Goal: Transaction & Acquisition: Purchase product/service

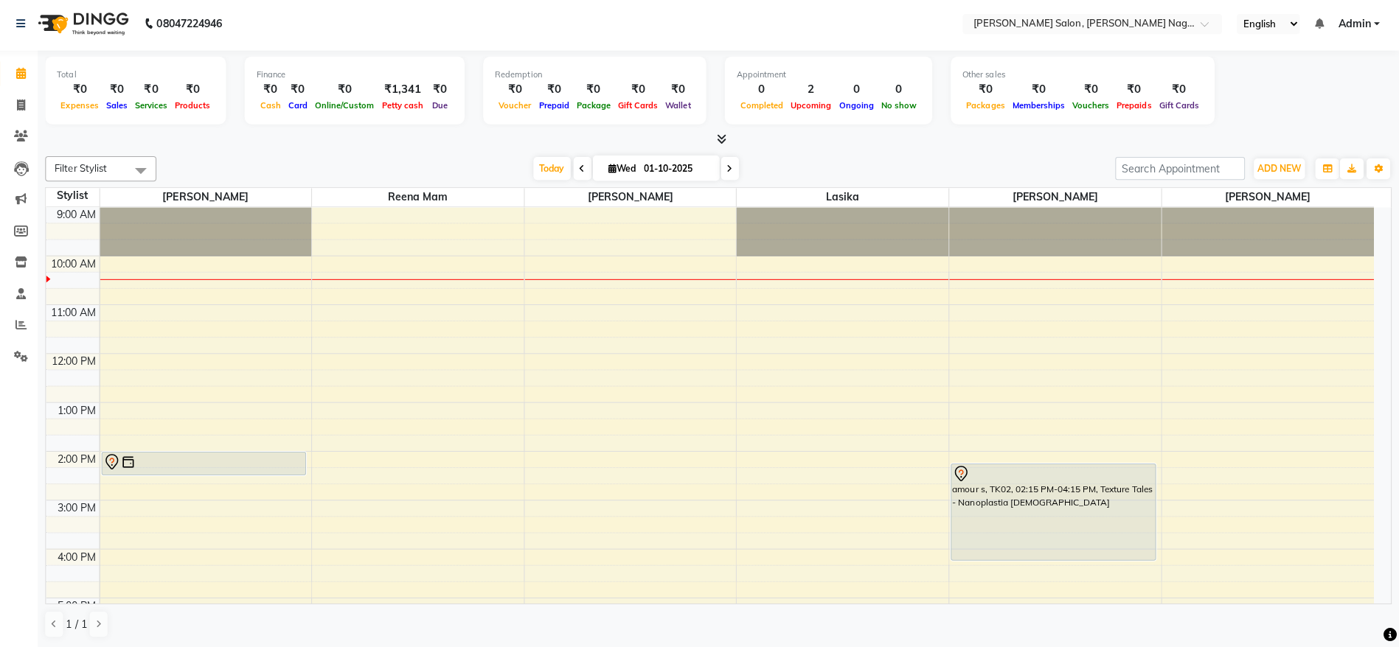
click at [25, 66] on link "Calendar" at bounding box center [21, 76] width 35 height 24
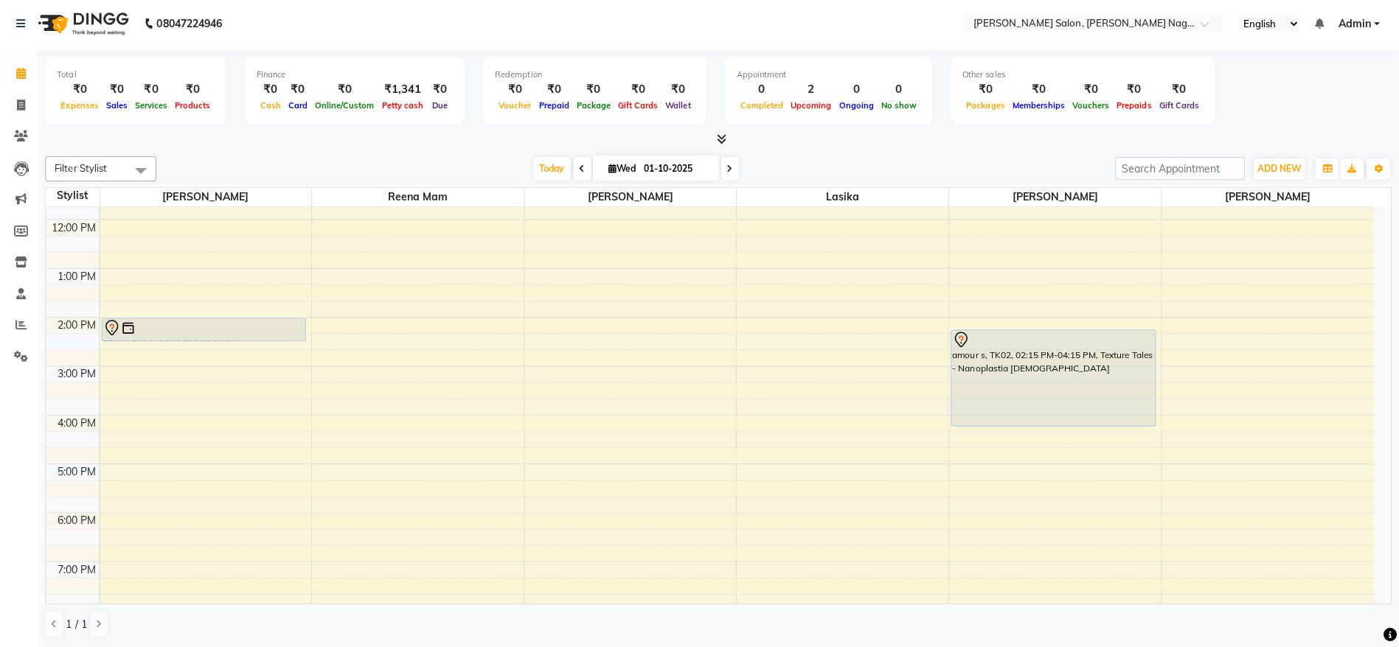
scroll to position [134, 0]
drag, startPoint x: 422, startPoint y: 479, endPoint x: 814, endPoint y: 173, distance: 497.5
click at [814, 173] on div "[DATE] [DATE]" at bounding box center [639, 171] width 939 height 22
click at [878, 151] on div "Total ₹0 Expenses ₹0 Sales ₹0 Services ₹0 Products Finance ₹0 Cash ₹0 Card ₹0 O…" at bounding box center [721, 350] width 1355 height 595
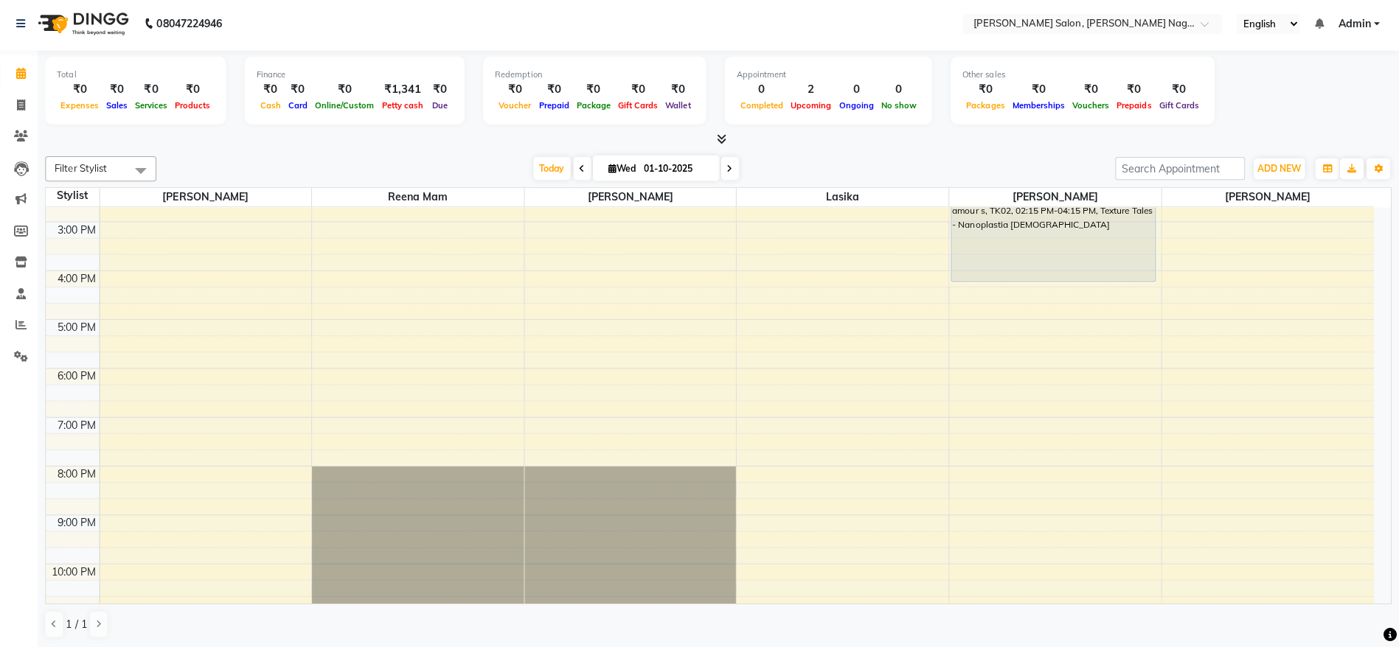
scroll to position [0, 0]
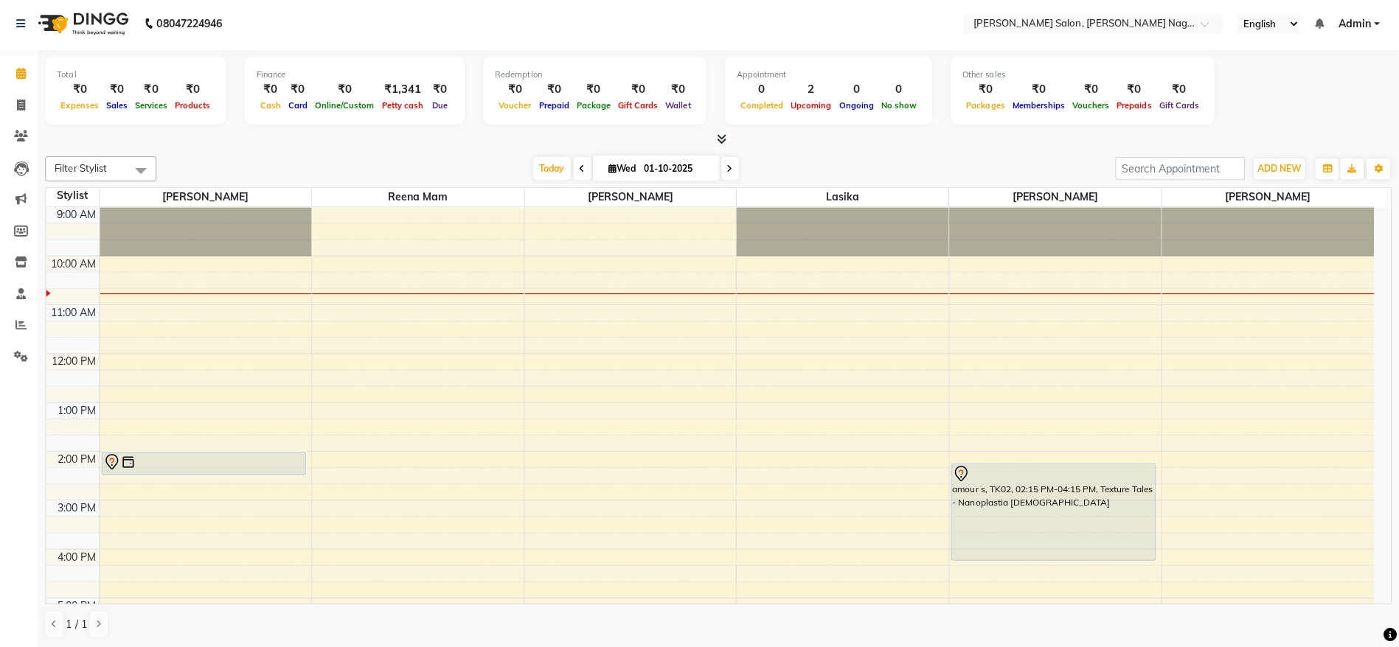
drag, startPoint x: 776, startPoint y: 149, endPoint x: 765, endPoint y: 148, distance: 11.8
click at [765, 148] on div at bounding box center [722, 141] width 1340 height 15
drag, startPoint x: 759, startPoint y: 157, endPoint x: 753, endPoint y: 164, distance: 9.9
click at [753, 164] on div "[DATE] [DATE]" at bounding box center [639, 171] width 939 height 22
drag, startPoint x: 753, startPoint y: 164, endPoint x: 1161, endPoint y: 139, distance: 409.3
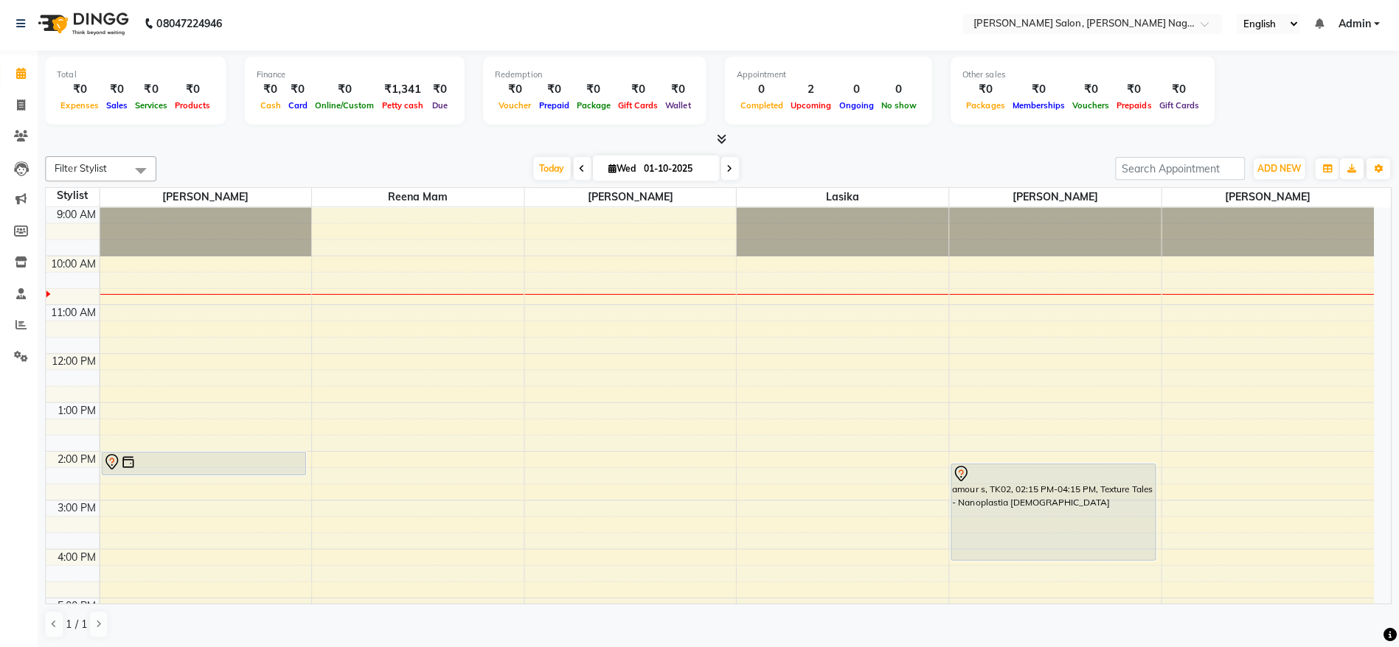
click at [1161, 139] on div at bounding box center [722, 141] width 1340 height 15
click at [24, 319] on span at bounding box center [28, 327] width 26 height 17
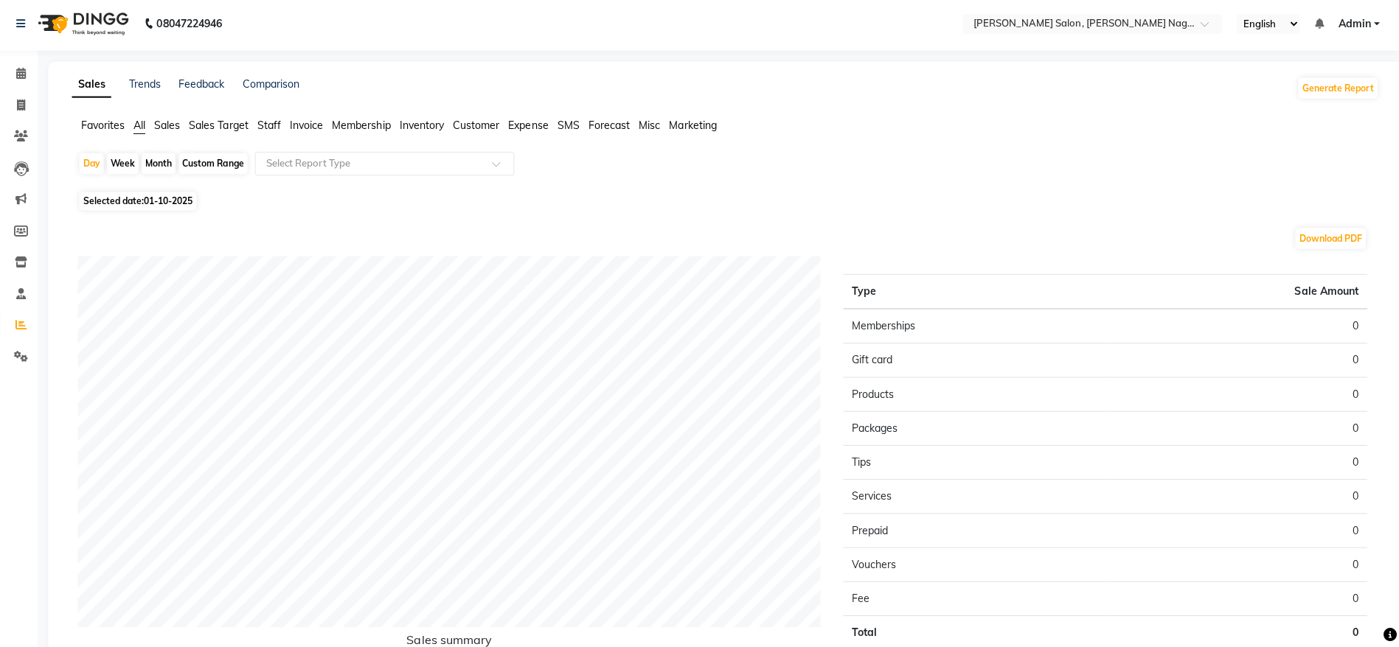
click at [159, 160] on div "Month" at bounding box center [164, 166] width 34 height 21
select select "10"
select select "2025"
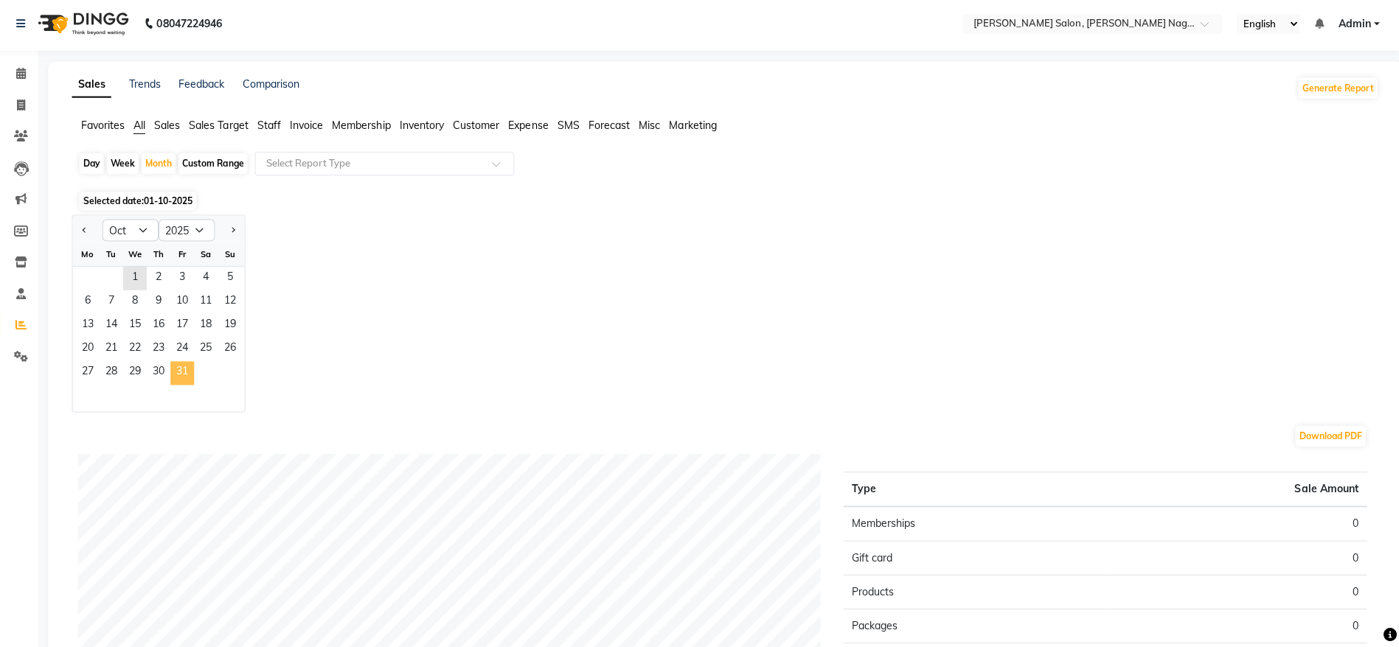
click at [188, 363] on span "31" at bounding box center [188, 375] width 24 height 24
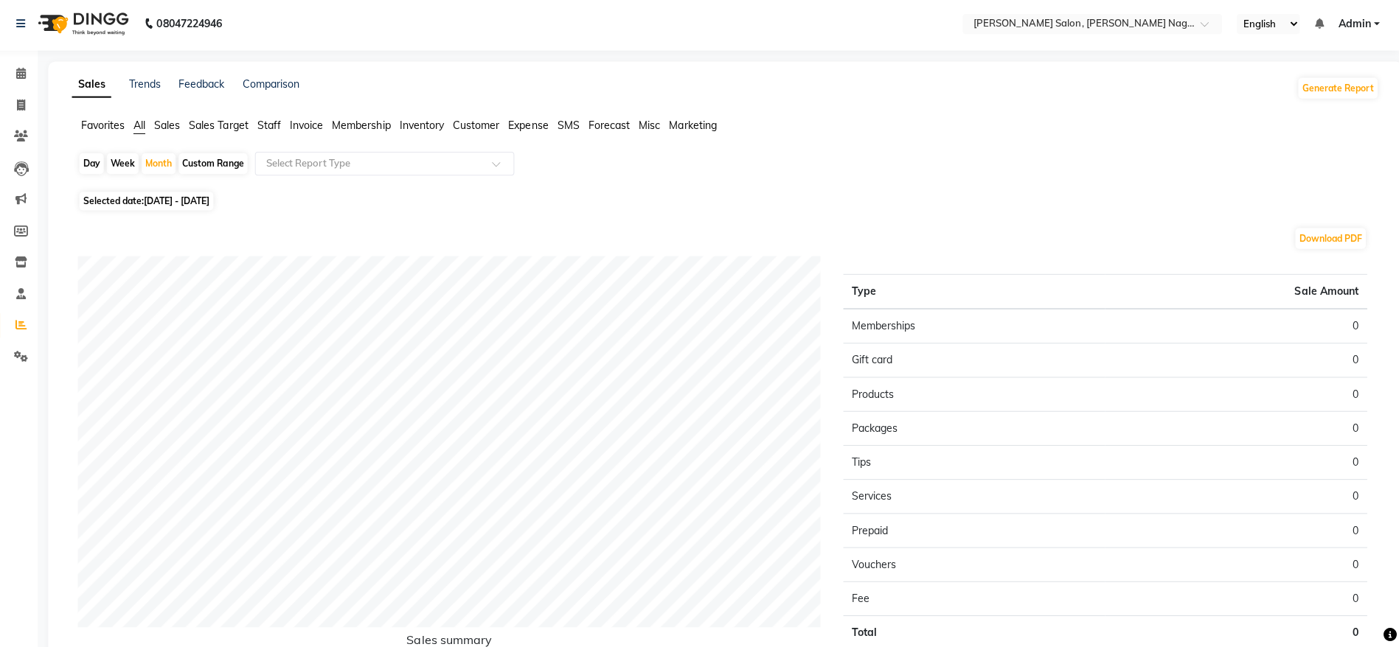
click at [92, 162] on div "Day" at bounding box center [98, 166] width 24 height 21
select select "10"
select select "2025"
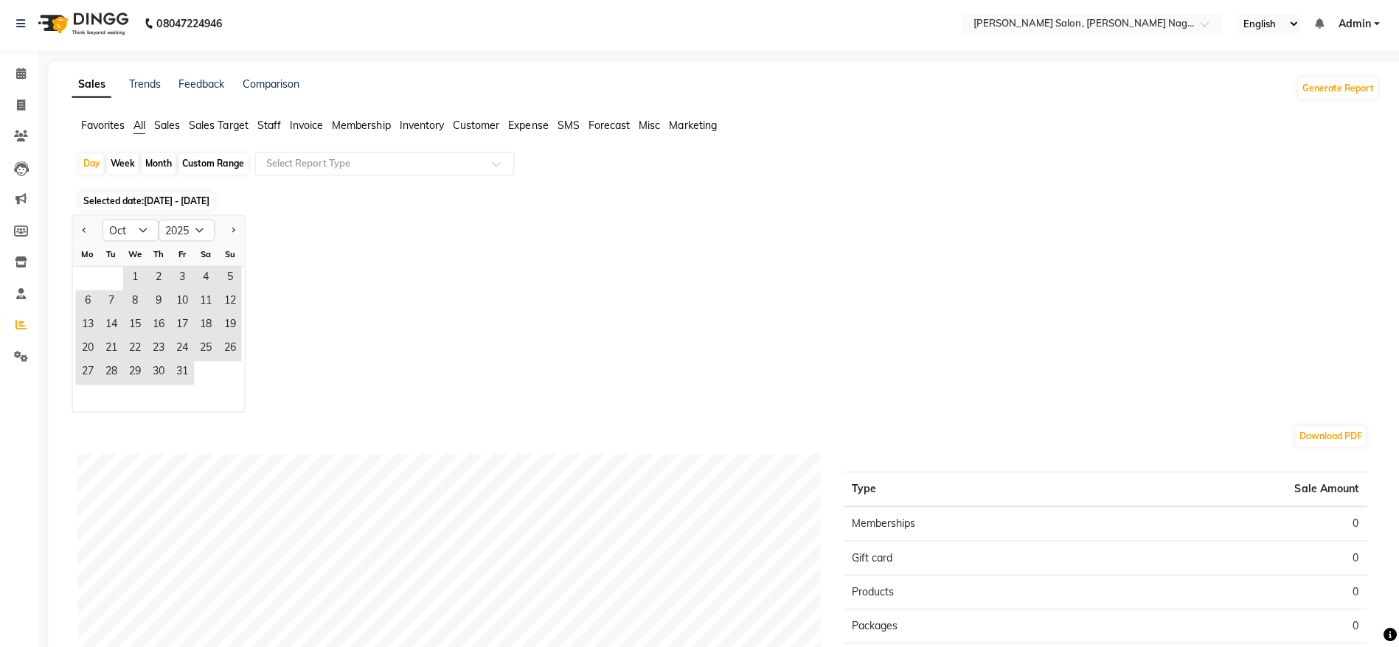
click at [83, 229] on div at bounding box center [93, 232] width 29 height 24
click at [88, 231] on span "Previous month" at bounding box center [90, 231] width 5 height 5
select select "9"
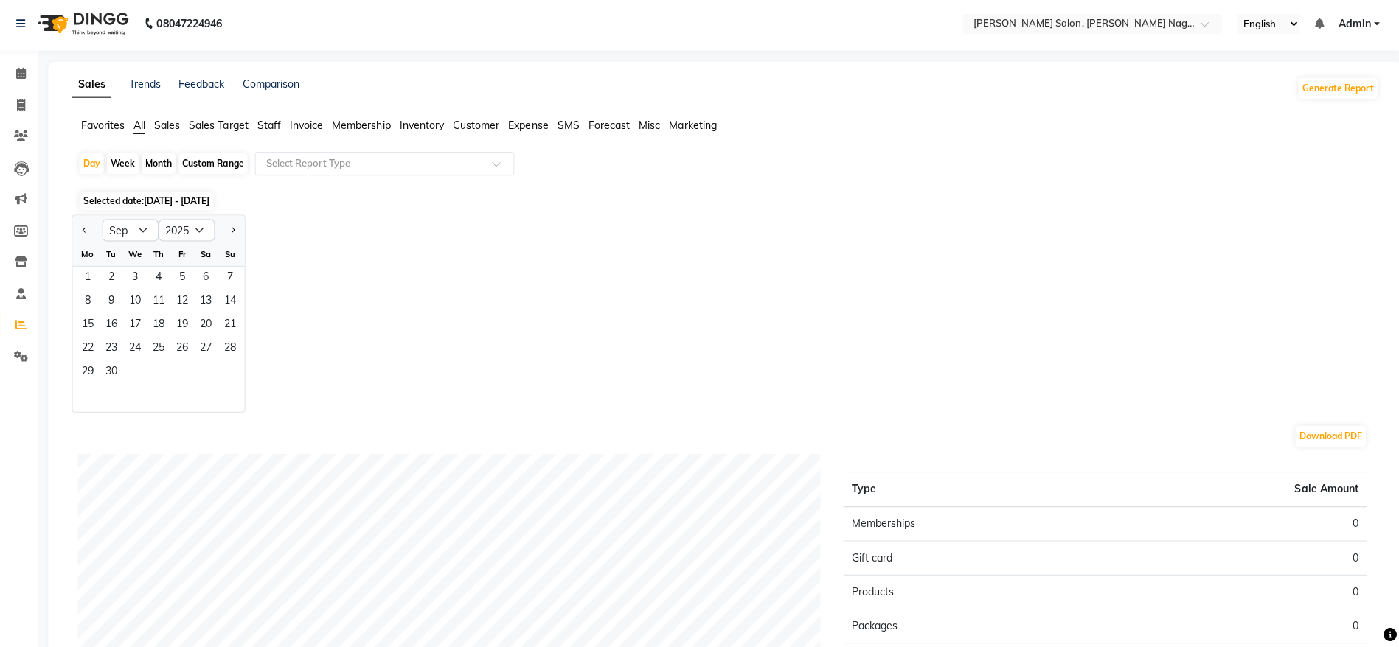
click at [160, 162] on div "Month" at bounding box center [164, 166] width 34 height 21
select select "10"
select select "2025"
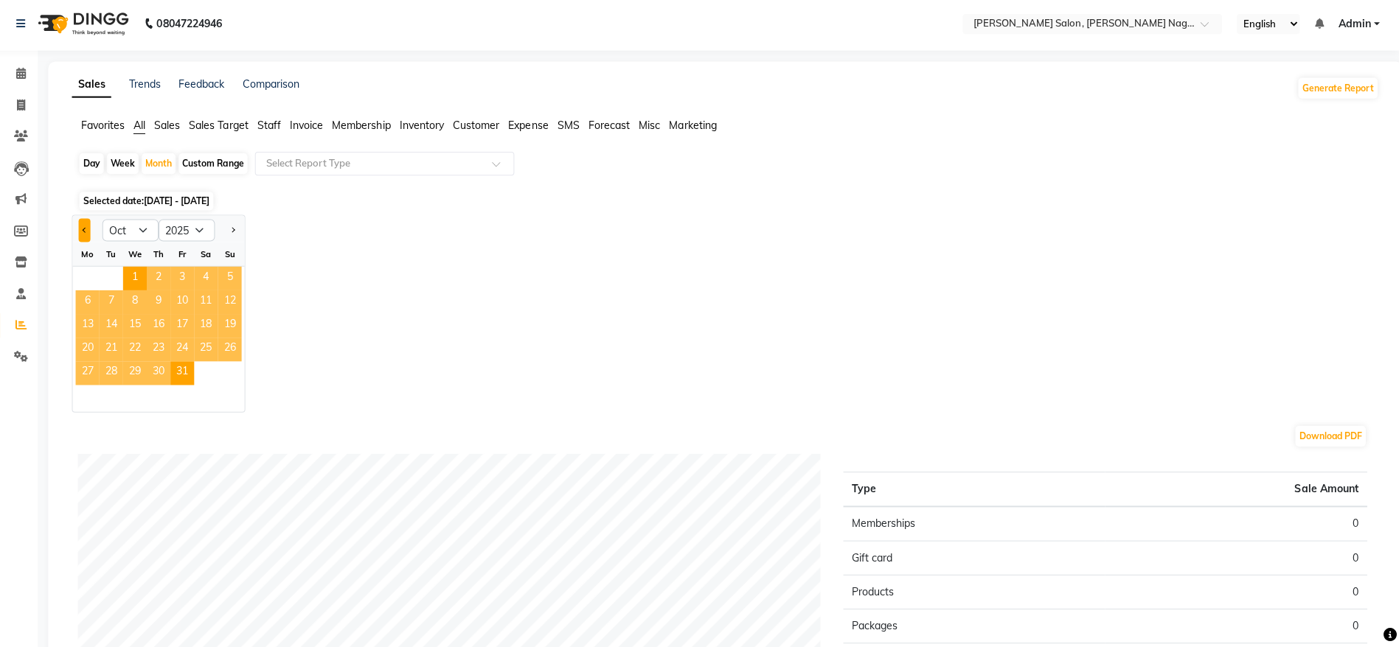
click at [89, 232] on span "Previous month" at bounding box center [90, 231] width 5 height 5
select select "9"
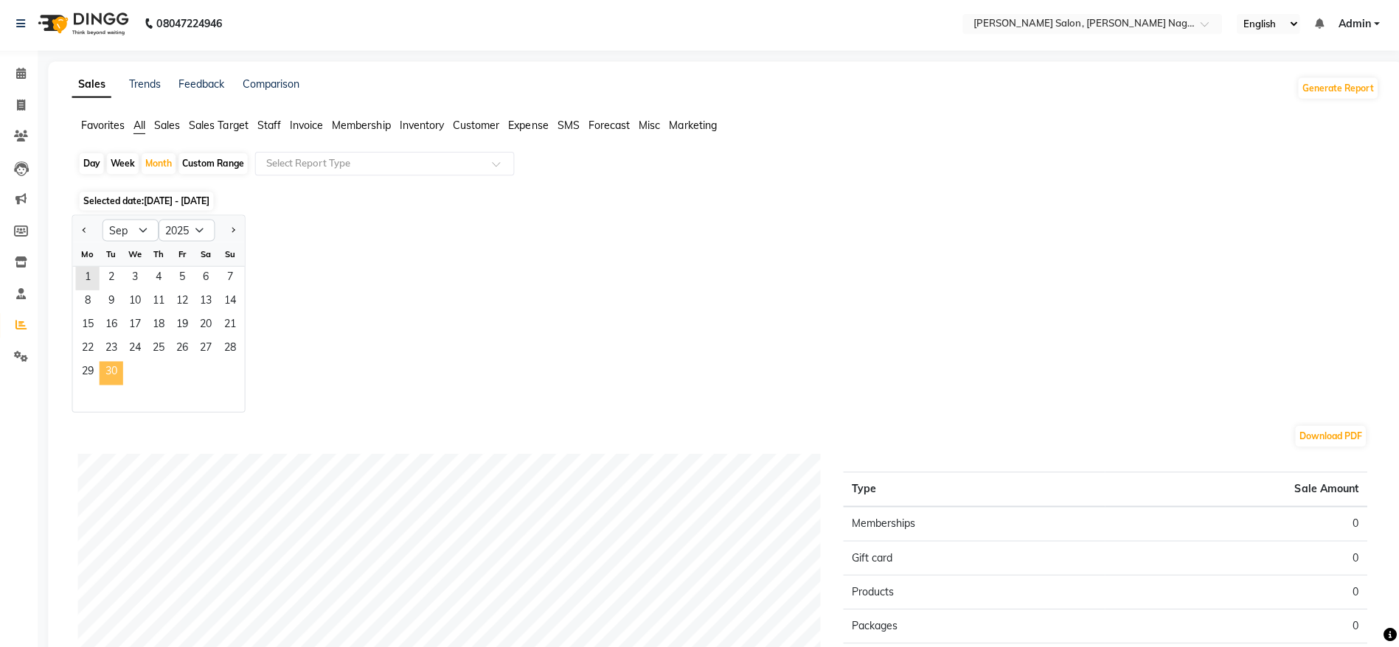
click at [114, 370] on span "30" at bounding box center [117, 375] width 24 height 24
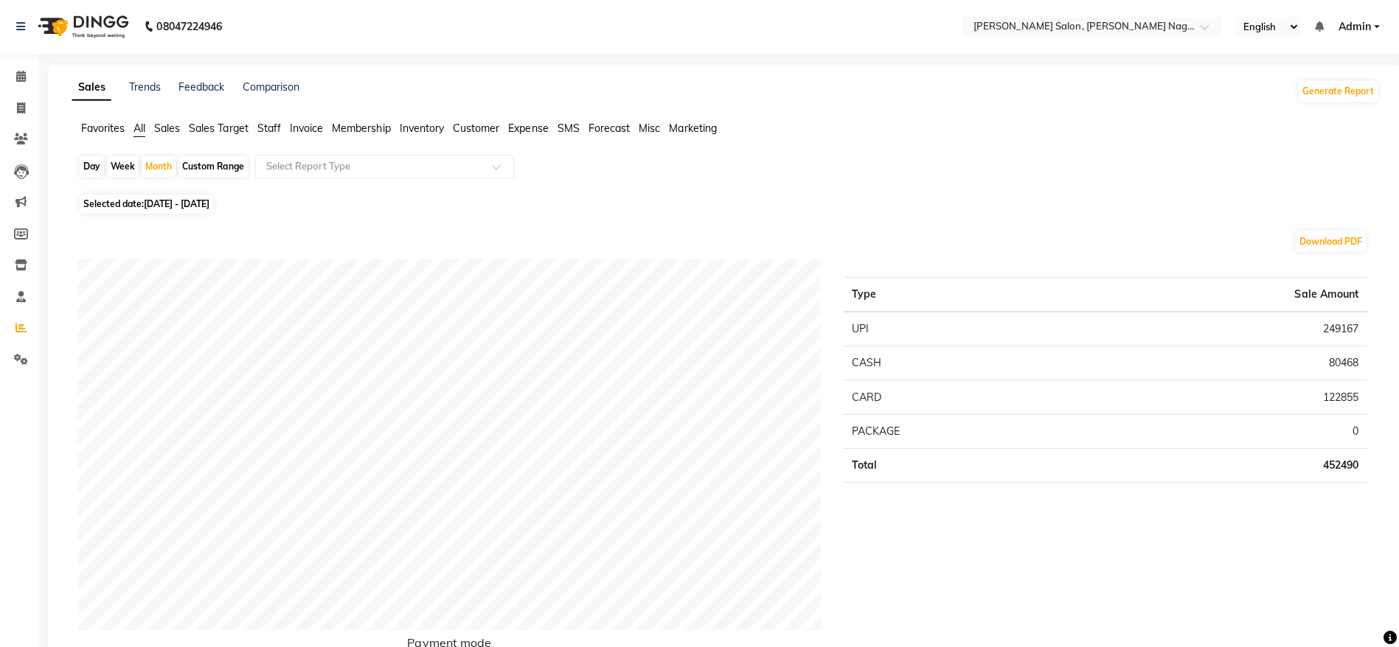
click at [24, 70] on icon at bounding box center [28, 75] width 10 height 11
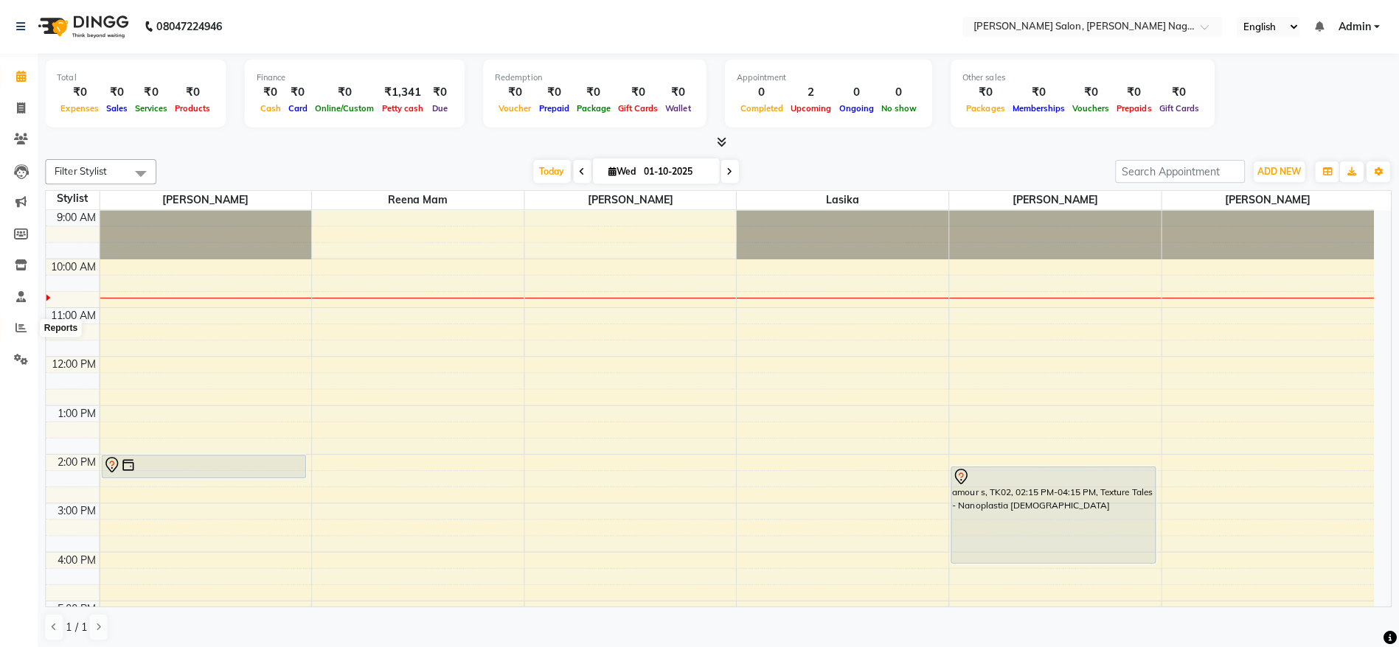
click at [31, 326] on icon at bounding box center [27, 326] width 11 height 11
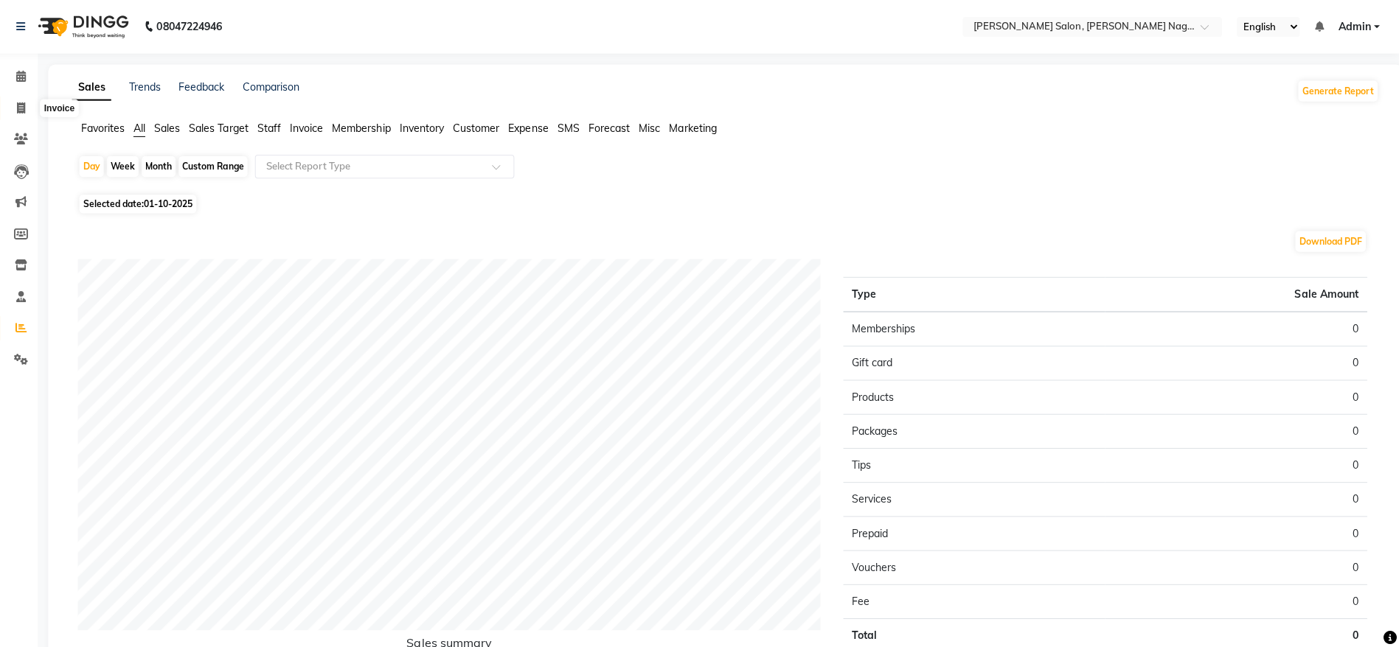
click at [24, 109] on icon at bounding box center [28, 107] width 8 height 11
select select "6221"
select select "service"
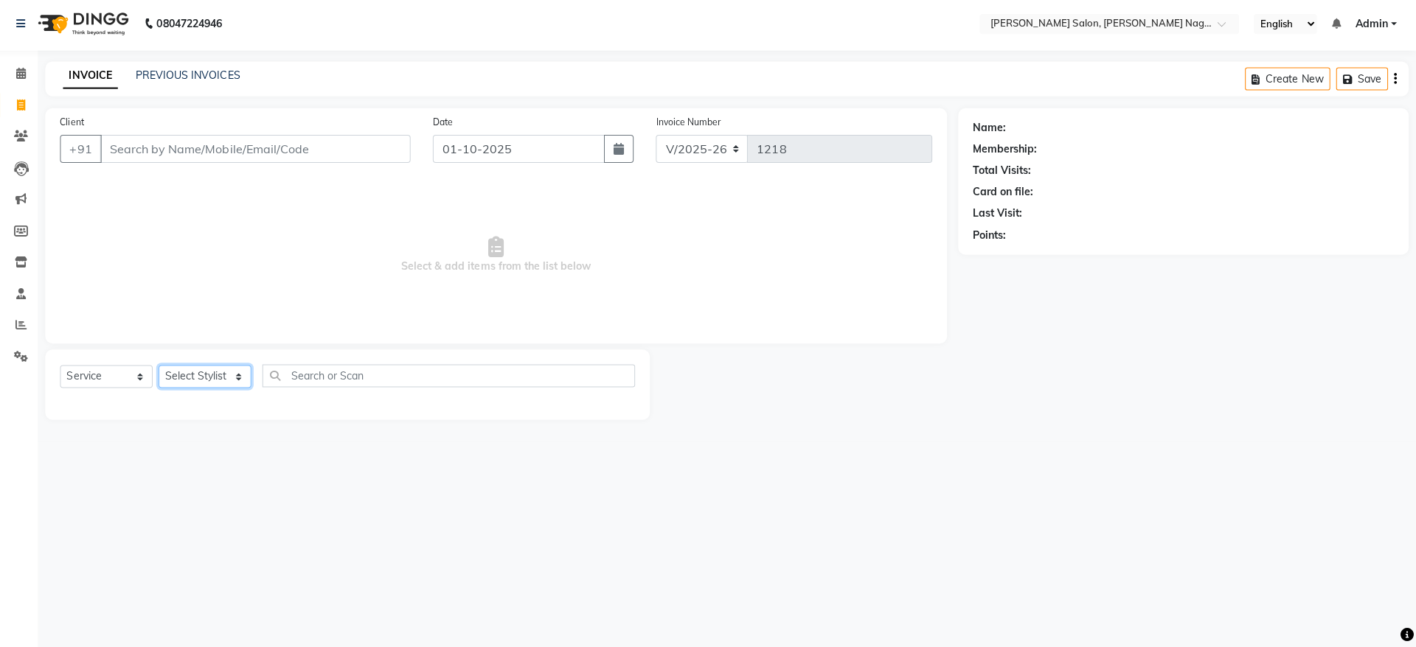
click at [195, 375] on select "Select Stylist [PERSON_NAME] lasika [PERSON_NAME] mam [PERSON_NAME] [PERSON_NAM…" at bounding box center [210, 377] width 92 height 23
select select "74657"
click at [164, 366] on select "Select Stylist [PERSON_NAME] lasika [PERSON_NAME] mam [PERSON_NAME] [PERSON_NAM…" at bounding box center [210, 377] width 92 height 23
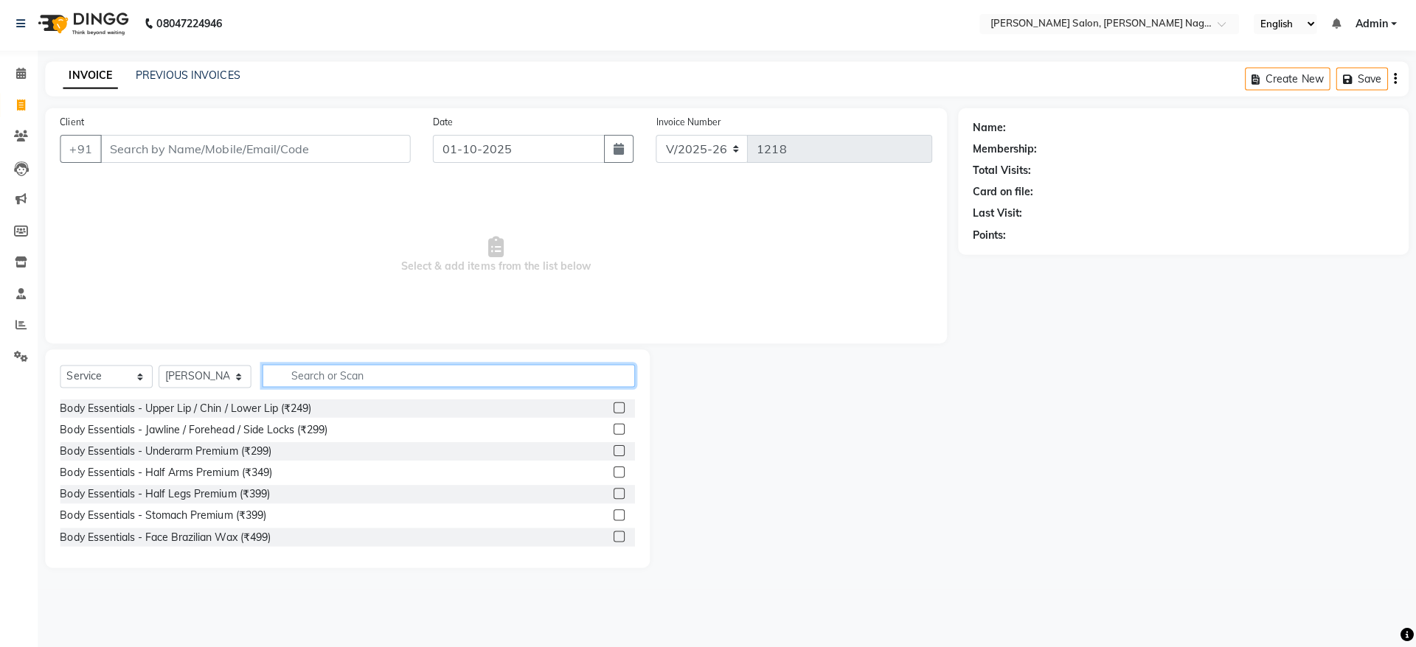
click at [298, 372] on input "text" at bounding box center [453, 377] width 371 height 23
click at [349, 375] on input "text" at bounding box center [453, 377] width 371 height 23
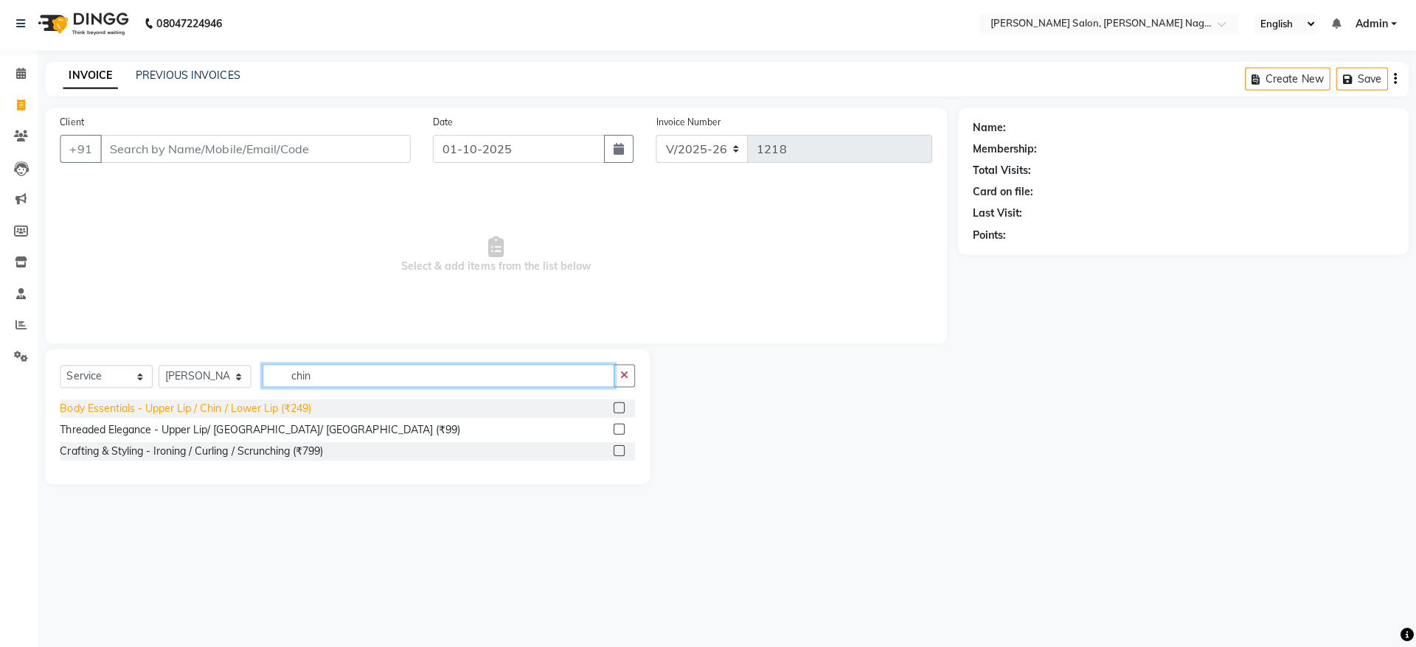
type input "chin"
click at [143, 408] on div "Body Essentials - Upper Lip / Chin / Lower Lip (₹249)" at bounding box center [191, 409] width 250 height 15
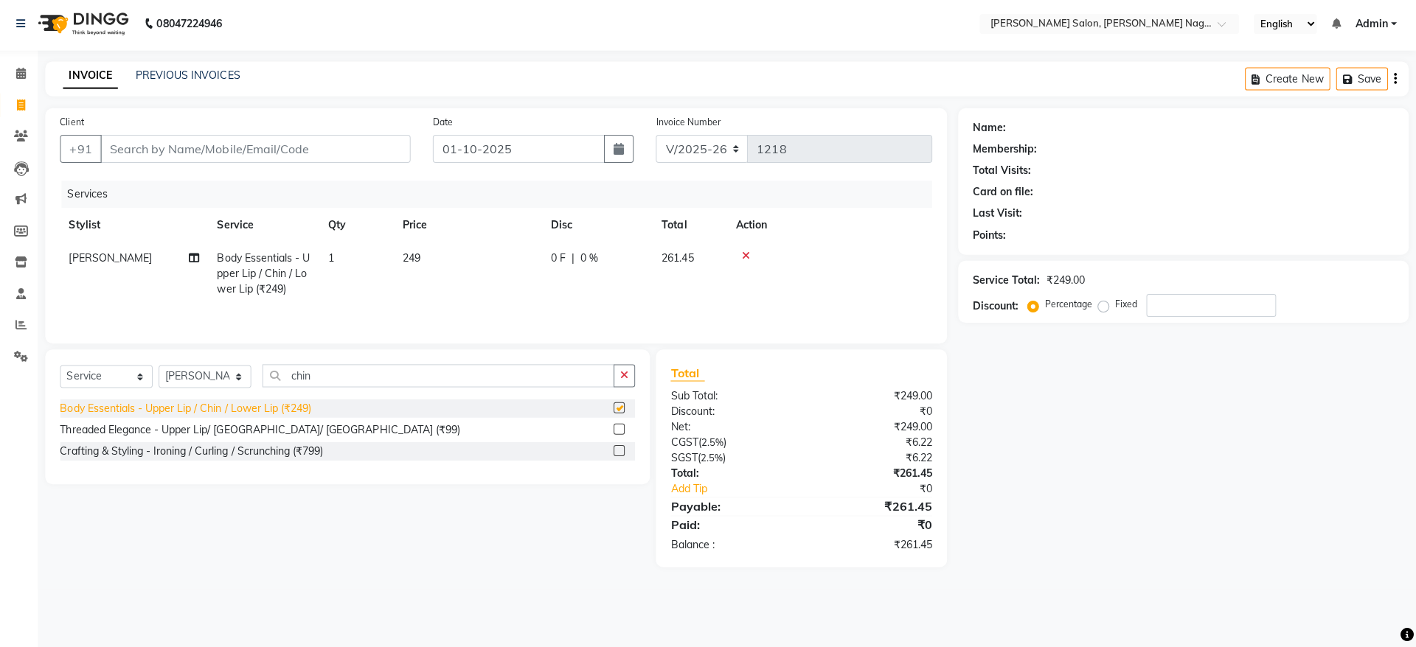
checkbox input "false"
click at [745, 257] on icon at bounding box center [749, 257] width 8 height 10
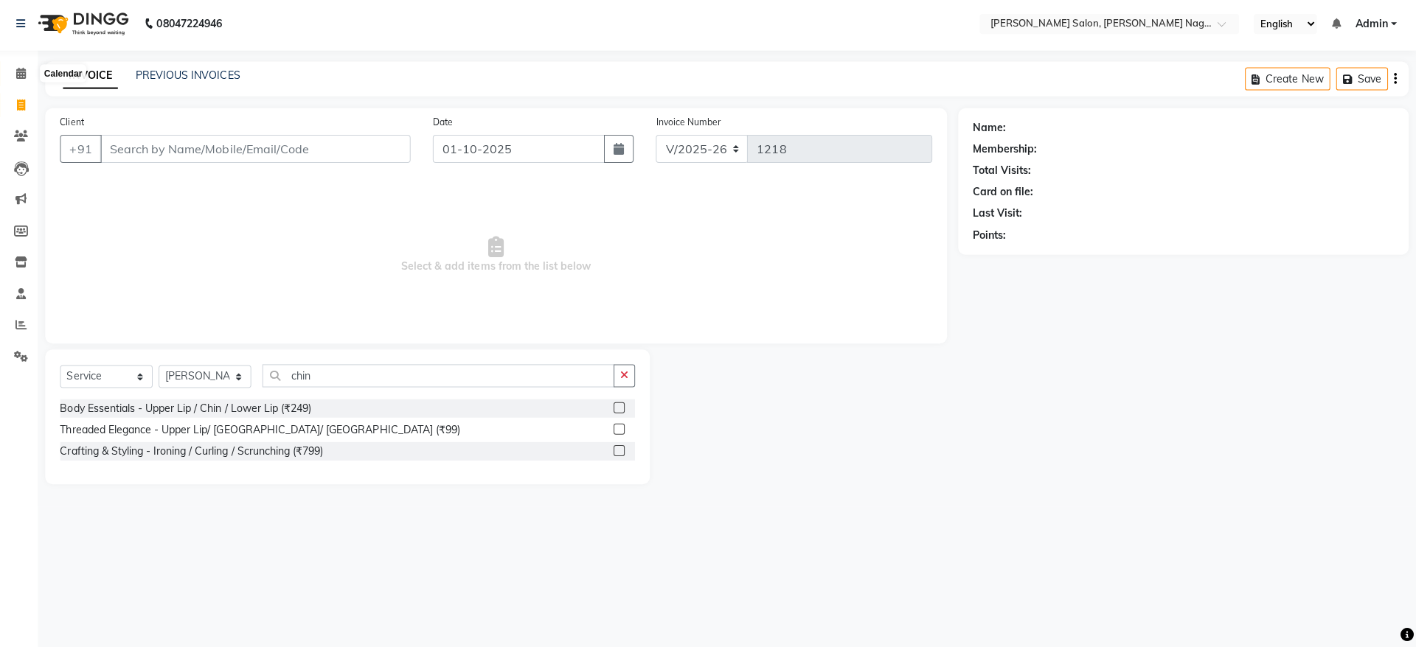
click at [26, 77] on icon at bounding box center [28, 75] width 10 height 11
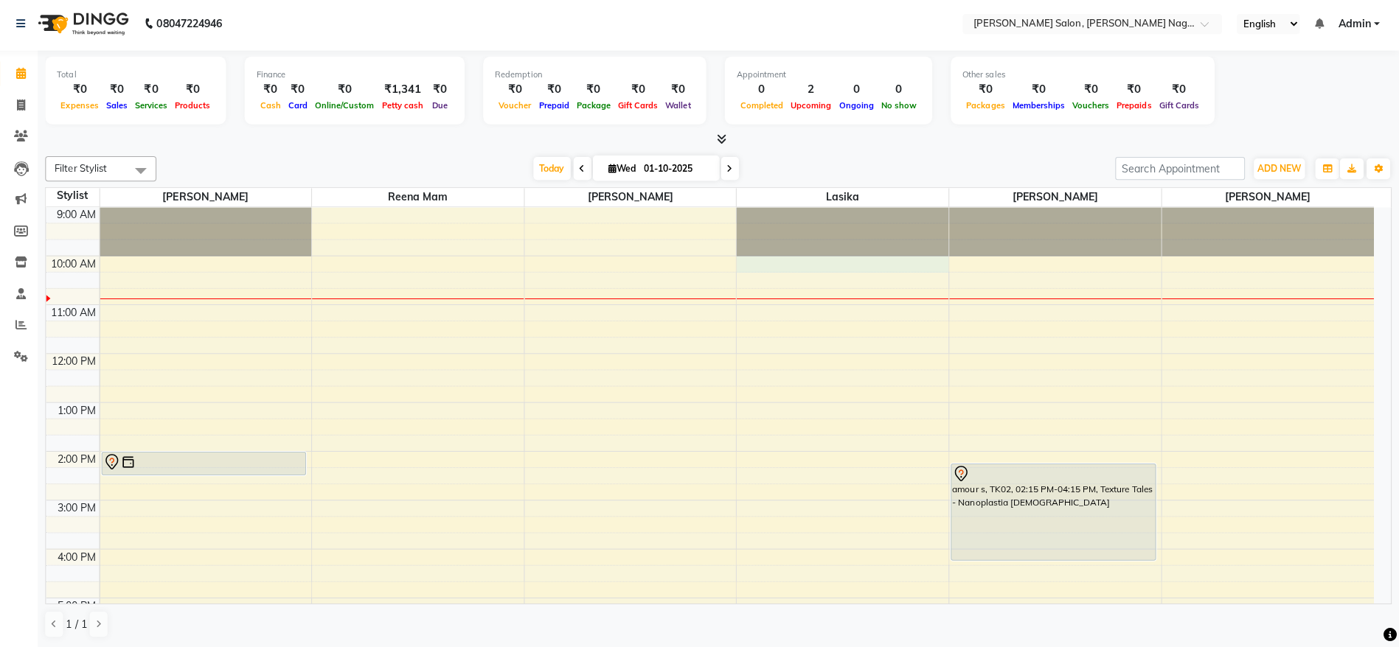
click at [766, 273] on div "9:00 AM 10:00 AM 11:00 AM 12:00 PM 1:00 PM 2:00 PM 3:00 PM 4:00 PM 5:00 PM 6:00…" at bounding box center [712, 573] width 1321 height 729
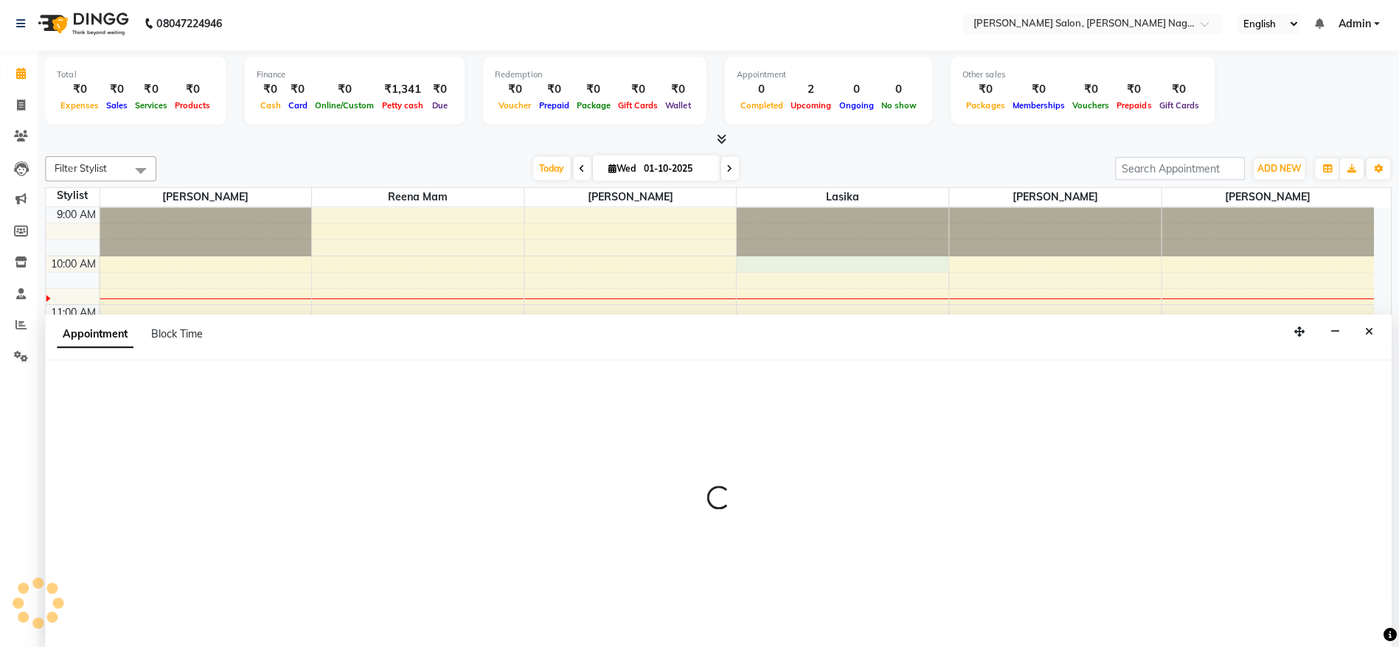
scroll to position [1, 0]
select select "75189"
select select "600"
select select "tentative"
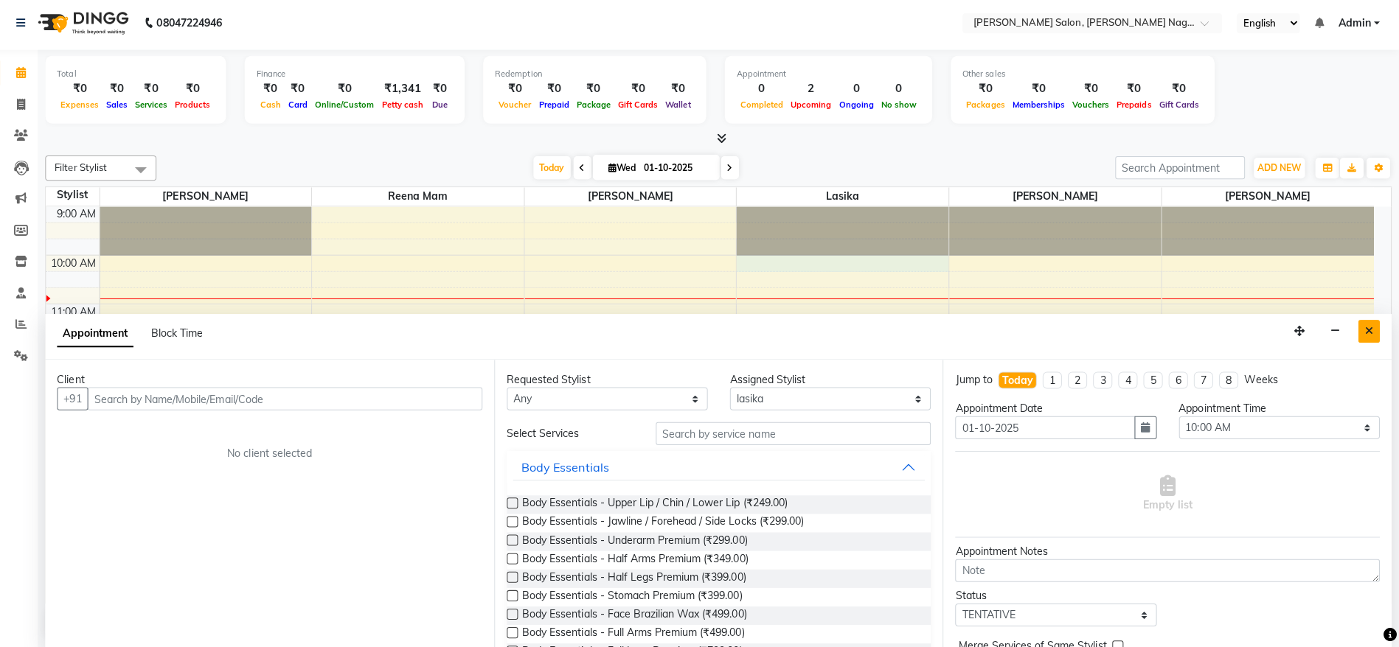
click at [1366, 327] on icon "Close" at bounding box center [1369, 332] width 8 height 10
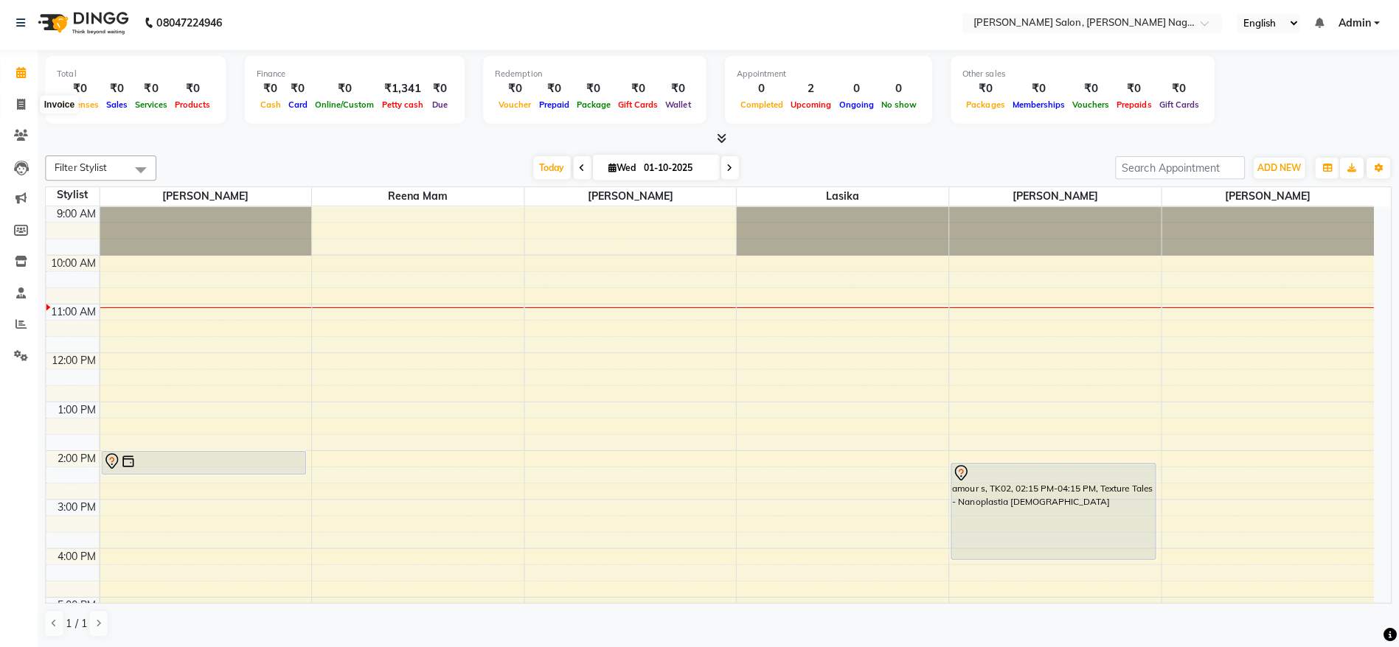
click at [29, 105] on icon at bounding box center [28, 106] width 8 height 11
select select "service"
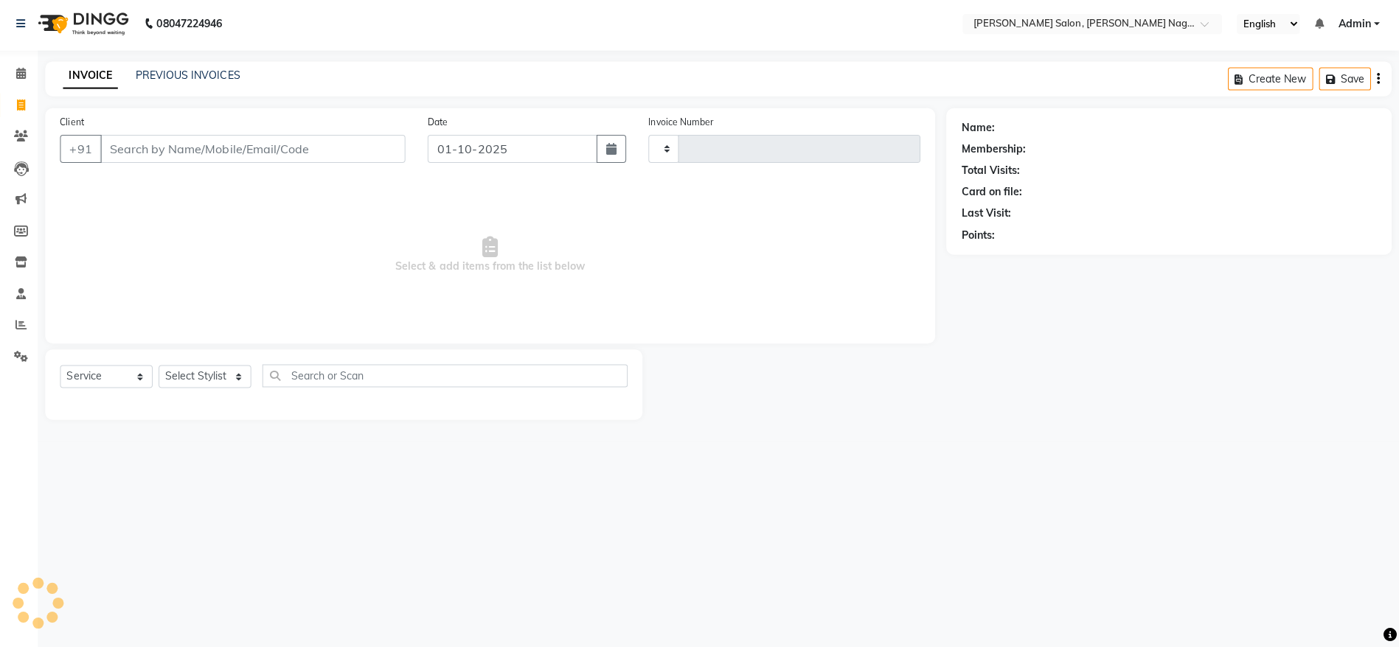
type input "1218"
select select "6221"
click at [205, 376] on select "Select Stylist [PERSON_NAME] lasika [PERSON_NAME] mam [PERSON_NAME] [PERSON_NAM…" at bounding box center [210, 377] width 92 height 23
select select "45786"
click at [164, 366] on select "Select Stylist [PERSON_NAME] lasika [PERSON_NAME] mam [PERSON_NAME] [PERSON_NAM…" at bounding box center [210, 377] width 92 height 23
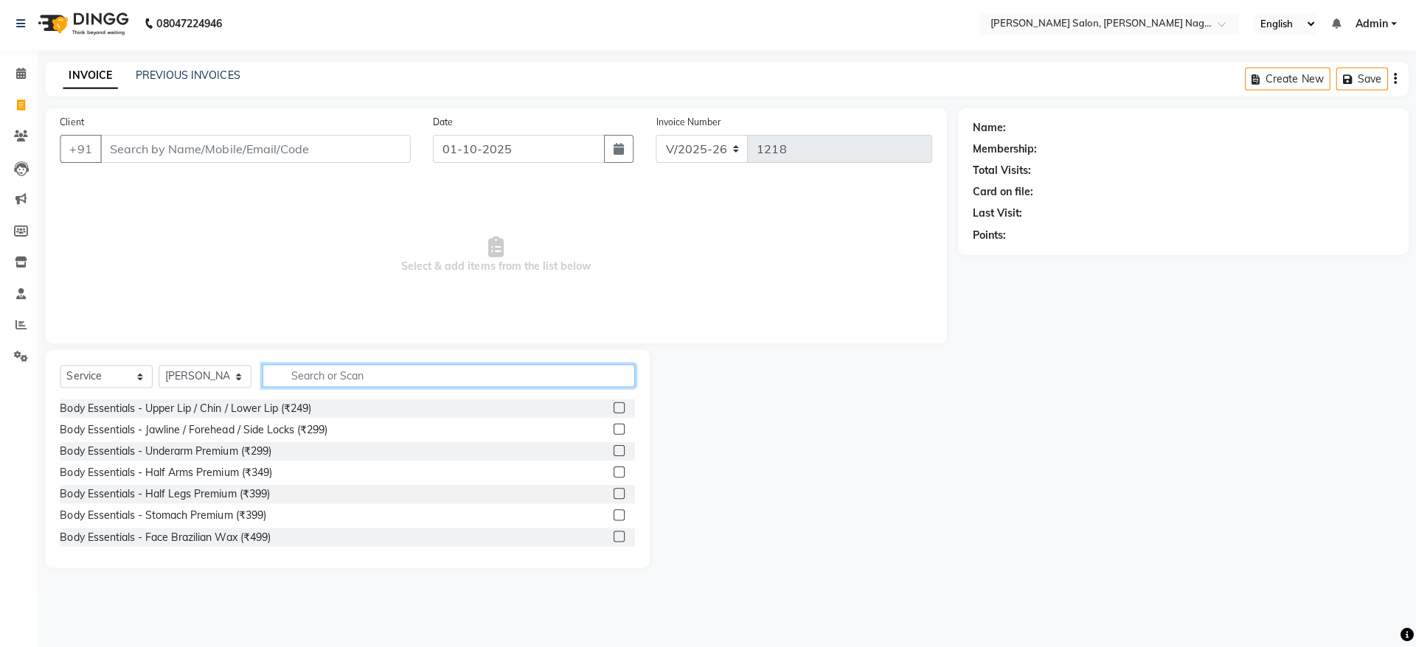
click at [383, 375] on input "text" at bounding box center [453, 377] width 371 height 23
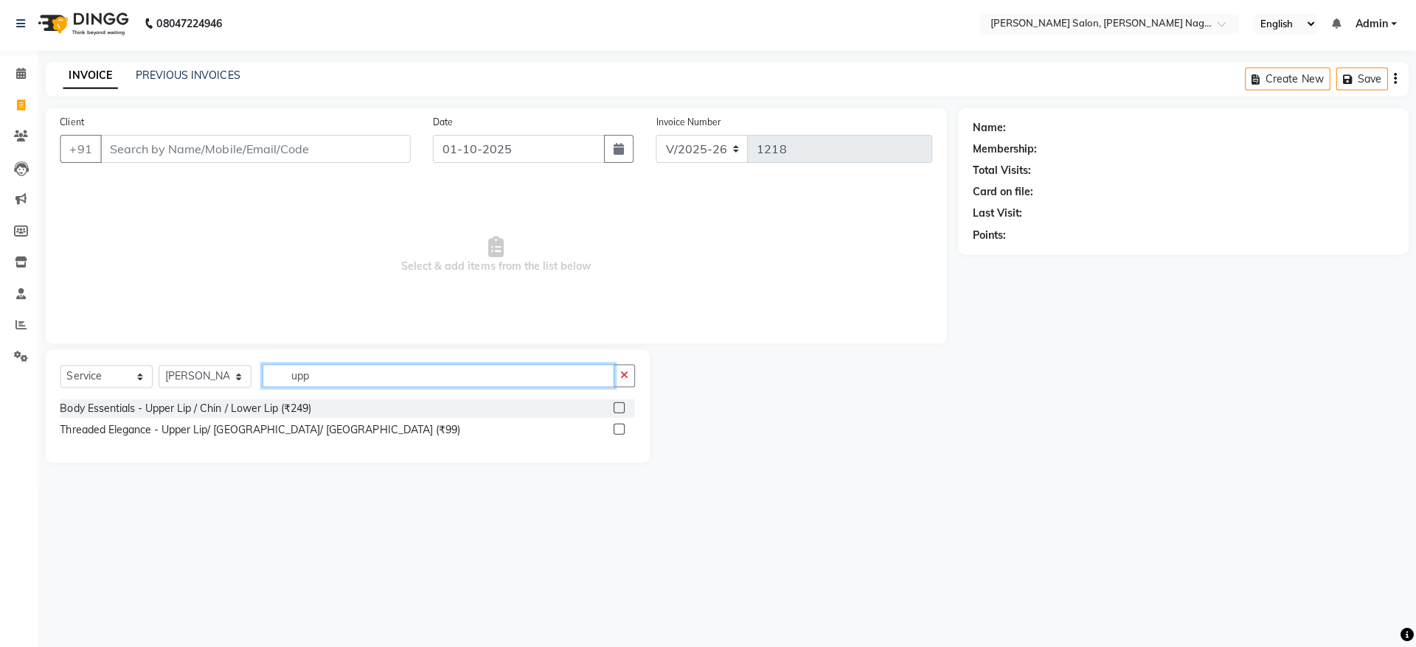
type input "upp"
click at [621, 414] on label at bounding box center [622, 408] width 11 height 11
click at [621, 414] on input "checkbox" at bounding box center [622, 410] width 10 height 10
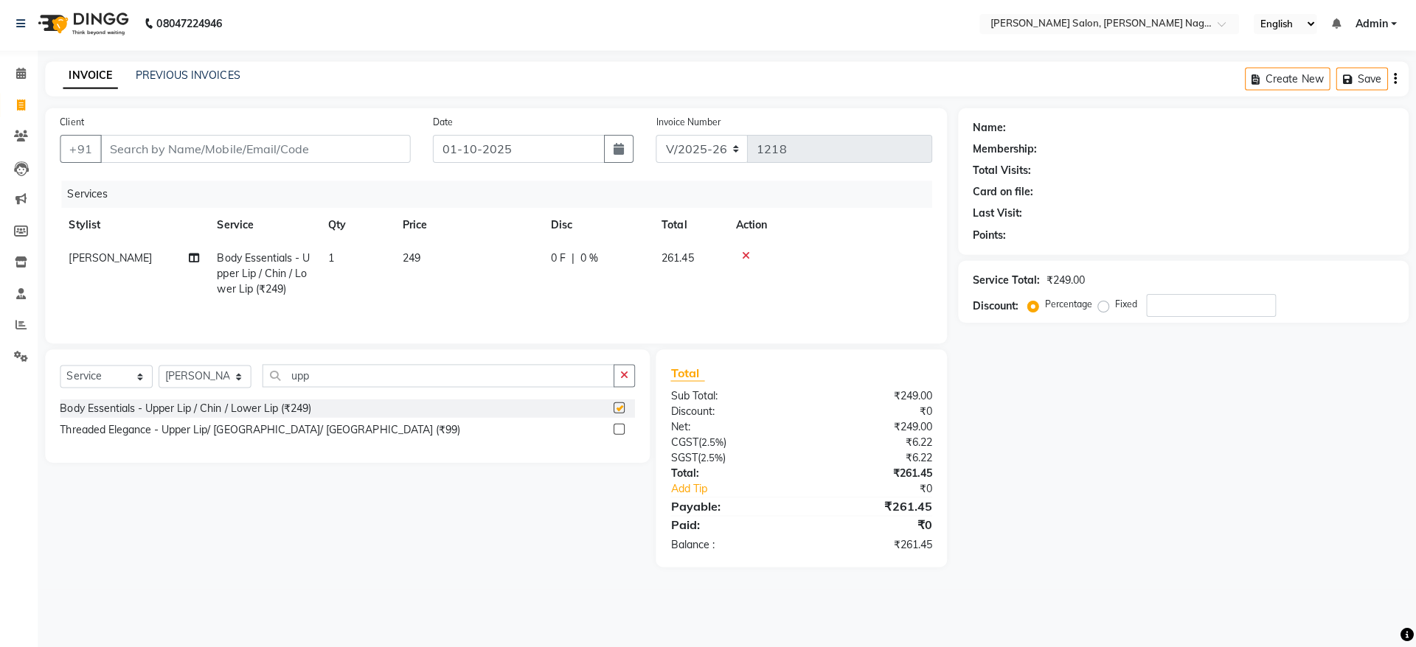
checkbox input "false"
click at [344, 251] on td "1" at bounding box center [361, 275] width 74 height 64
select select "45786"
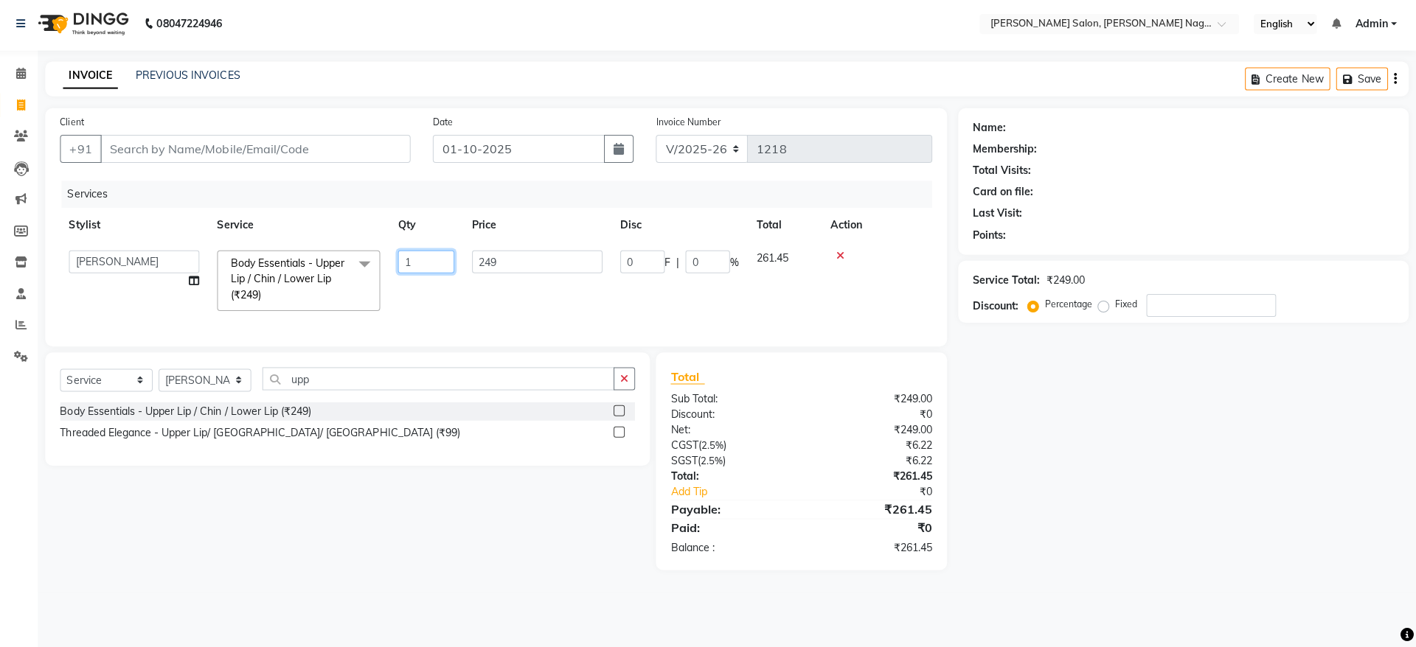
click at [420, 267] on input "1" at bounding box center [431, 263] width 56 height 23
type input "2"
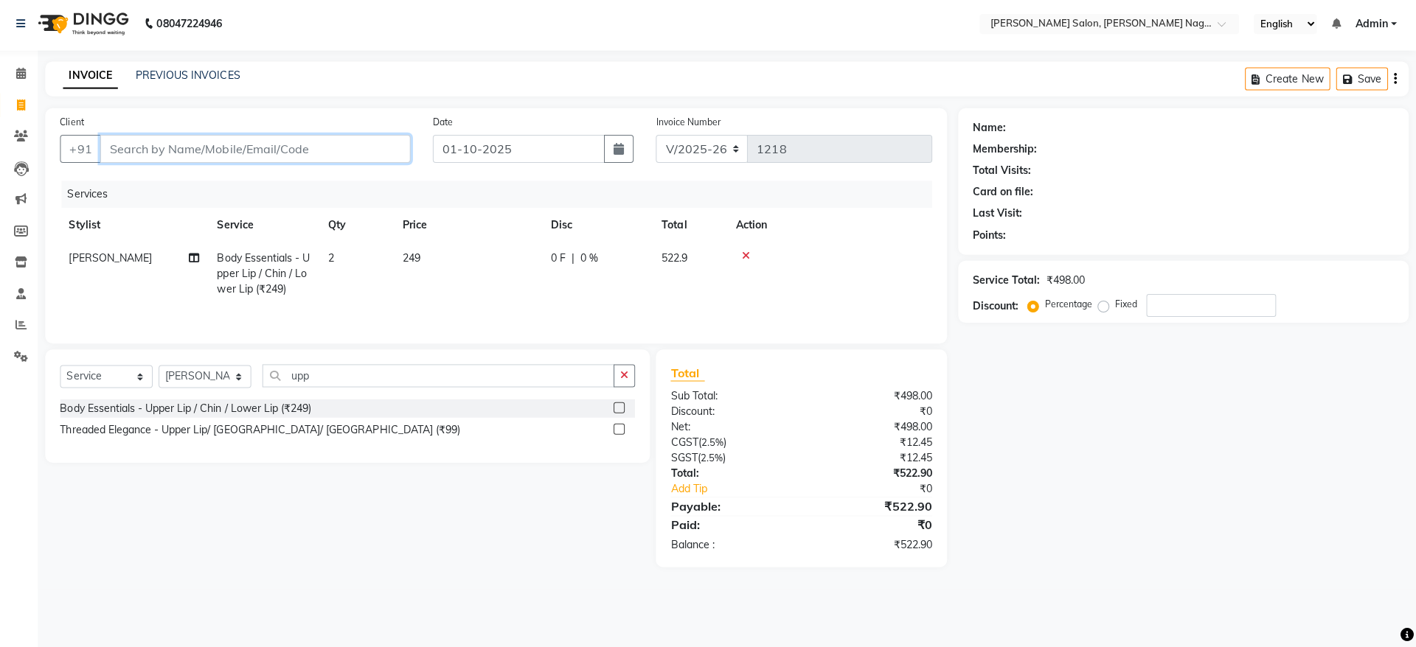
click at [352, 143] on input "Client" at bounding box center [260, 151] width 309 height 28
type input "9"
type input "0"
type input "9990252774"
click at [352, 139] on button "Add Client" at bounding box center [377, 151] width 76 height 28
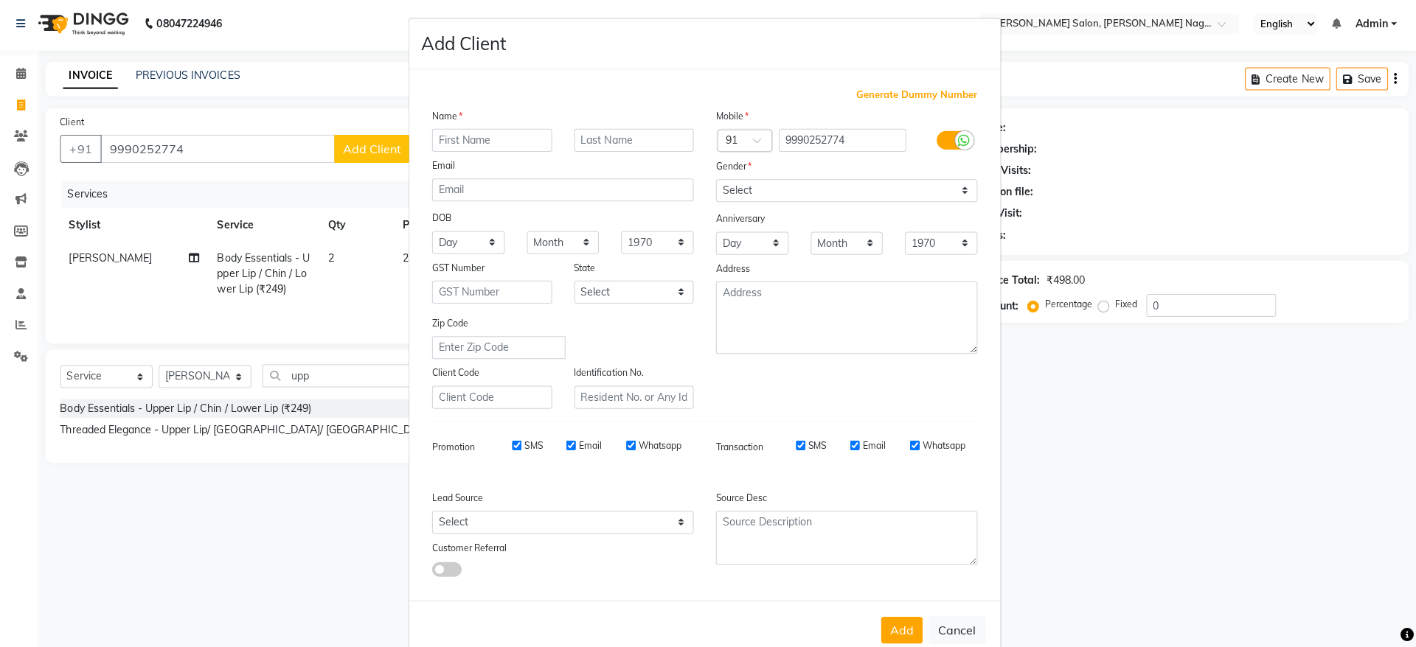
click at [461, 137] on input "text" at bounding box center [496, 142] width 119 height 23
type input "Miss [PERSON_NAME]"
click at [630, 131] on input "text" at bounding box center [637, 142] width 119 height 23
type input "Shama"
click at [760, 195] on select "Select [DEMOGRAPHIC_DATA] [DEMOGRAPHIC_DATA] Other Prefer Not To Say" at bounding box center [849, 192] width 260 height 23
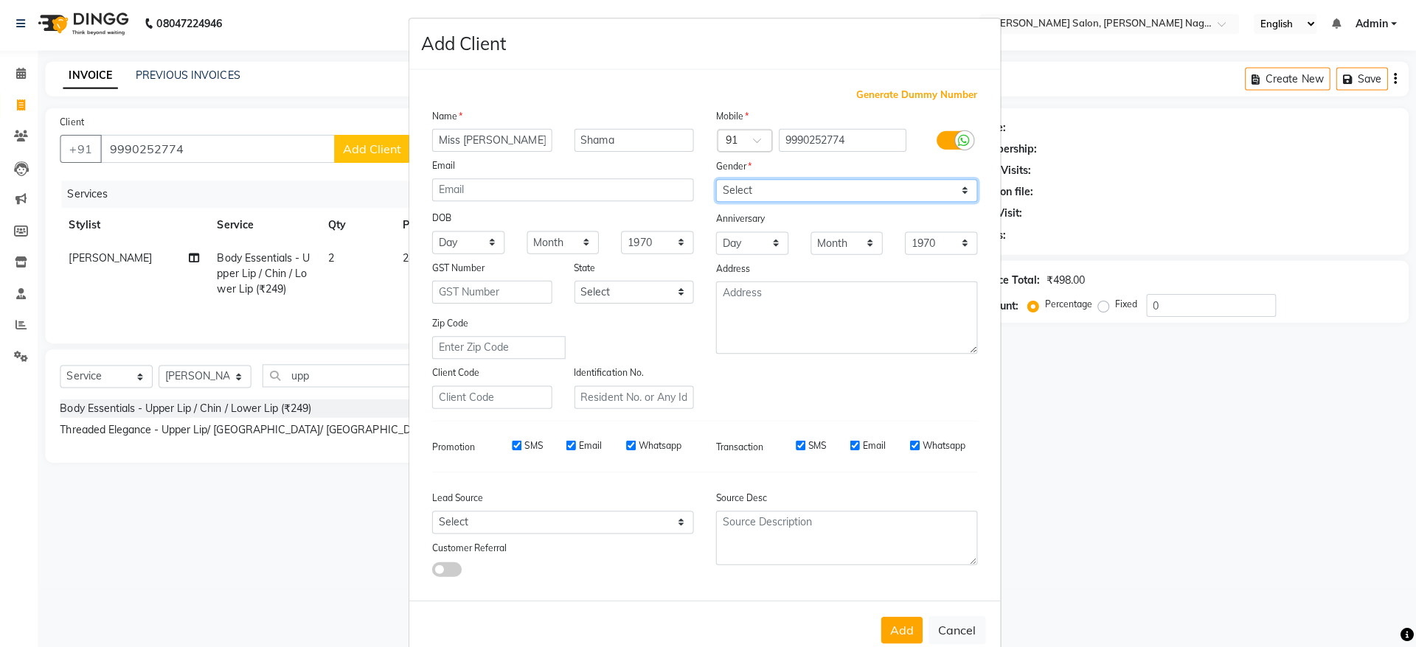
select select "[DEMOGRAPHIC_DATA]"
click at [719, 181] on select "Select [DEMOGRAPHIC_DATA] [DEMOGRAPHIC_DATA] Other Prefer Not To Say" at bounding box center [849, 192] width 260 height 23
click at [892, 623] on button "Add" at bounding box center [903, 630] width 41 height 27
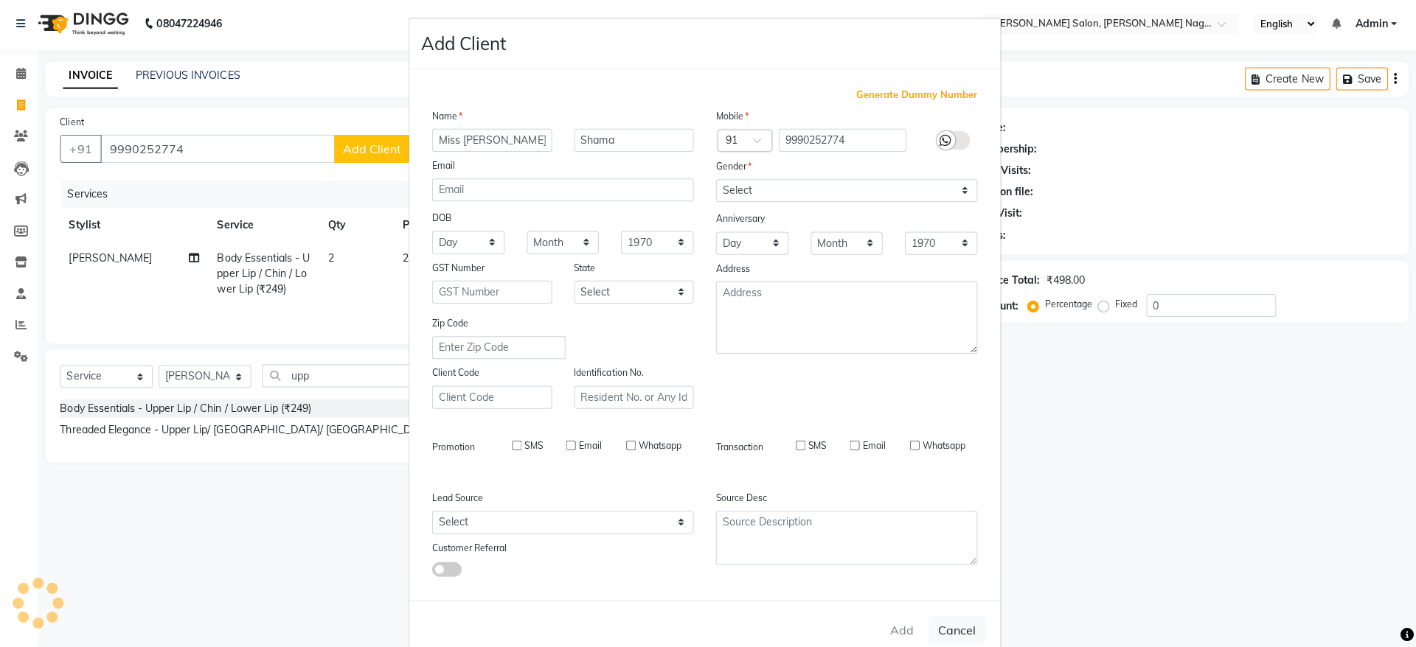
select select
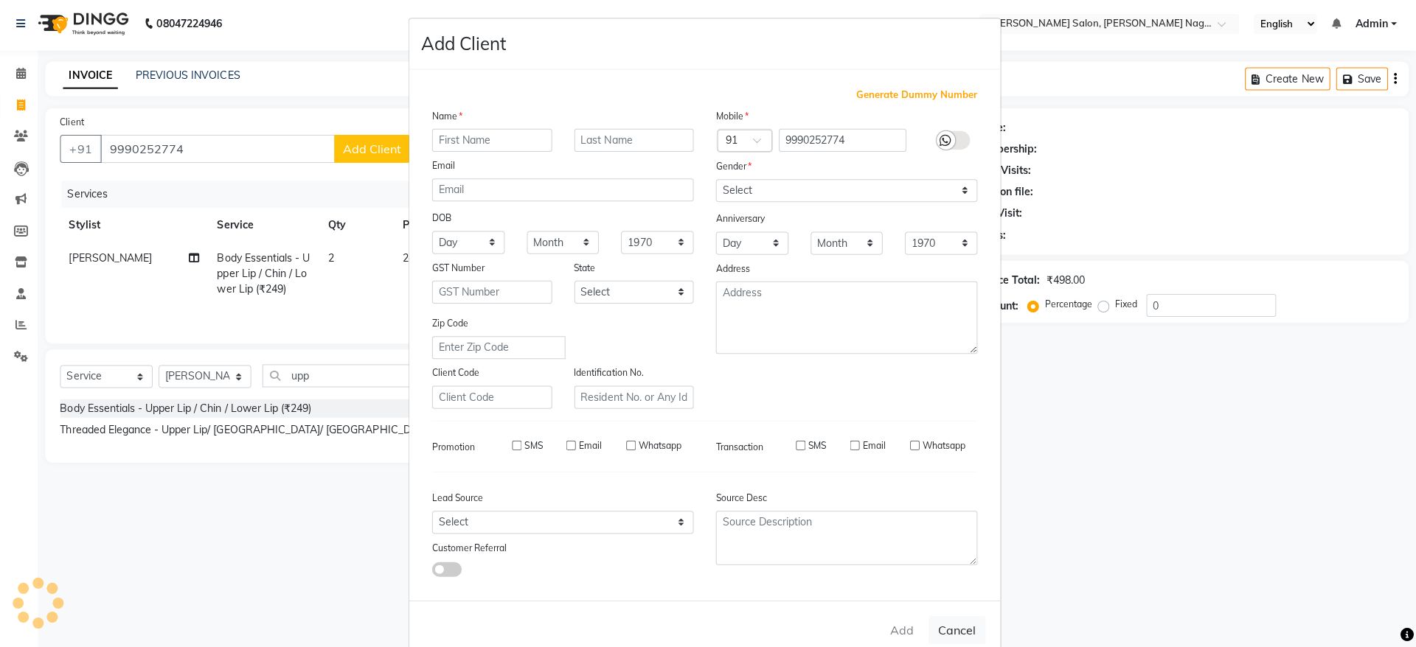
select select
checkbox input "false"
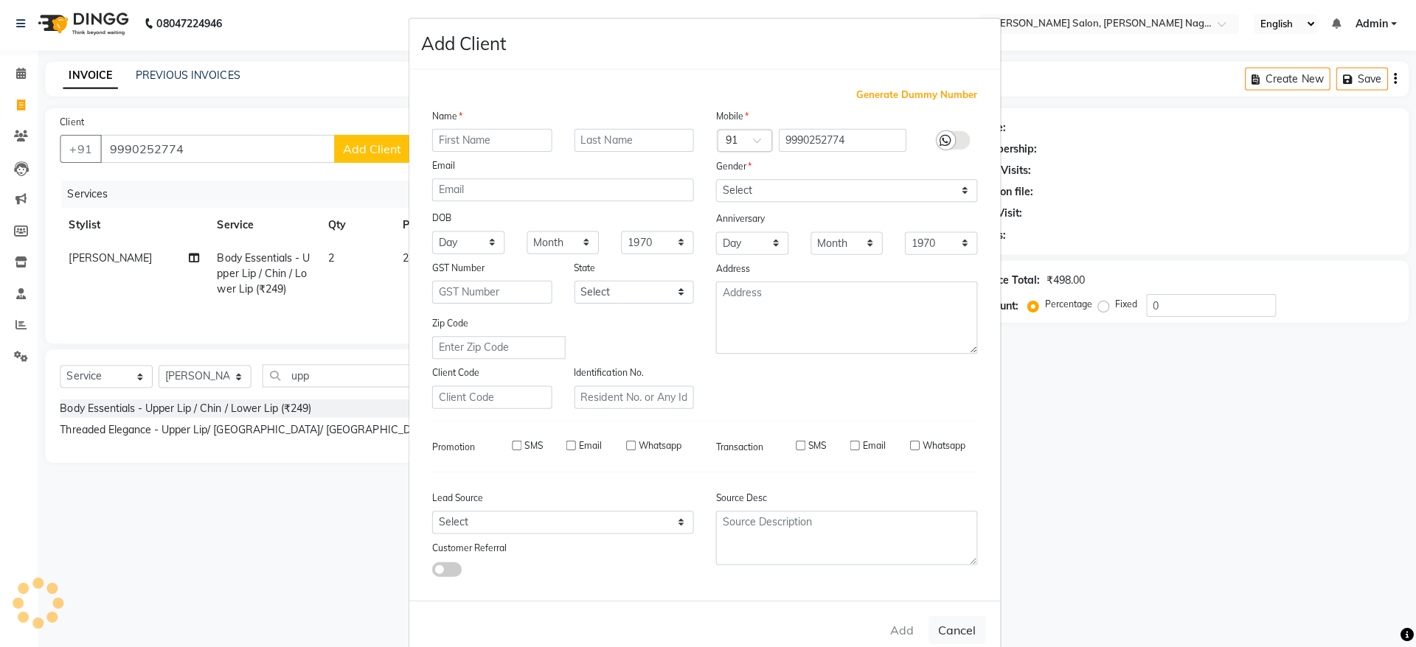
checkbox input "false"
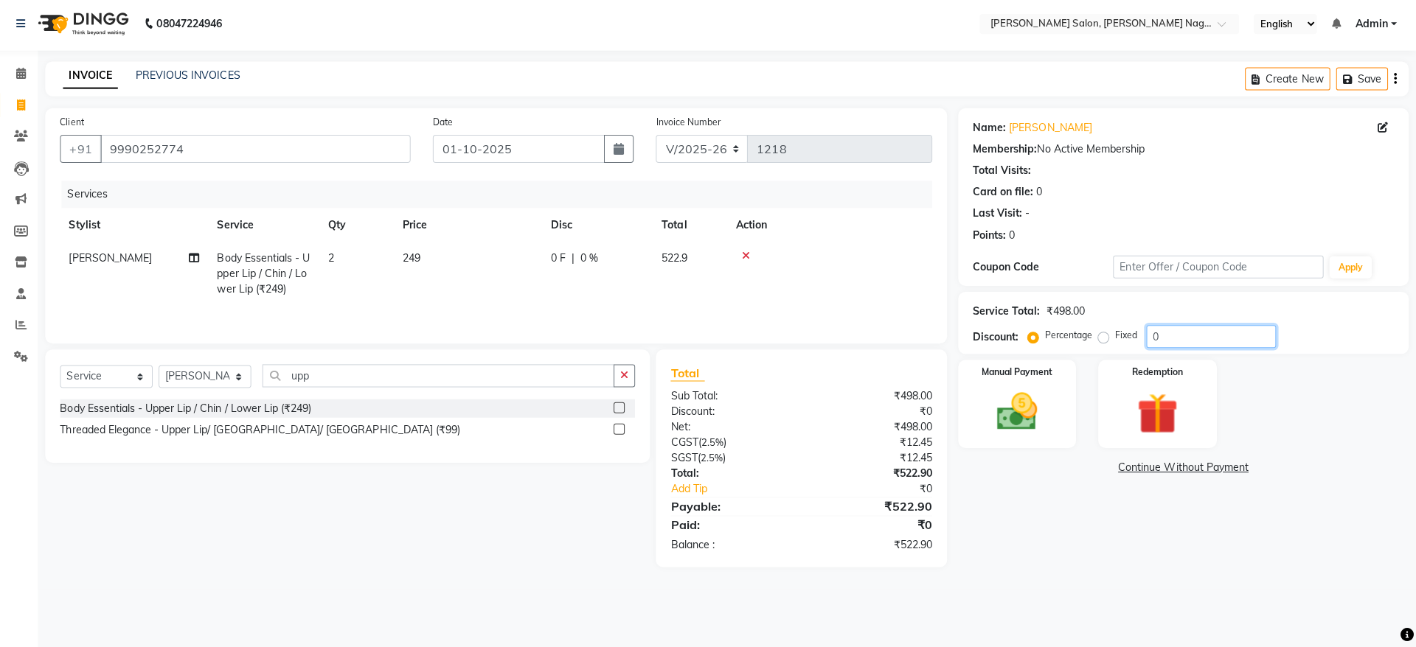
click at [1197, 338] on input "0" at bounding box center [1211, 338] width 129 height 23
type input "10"
click at [995, 406] on img at bounding box center [1018, 413] width 69 height 49
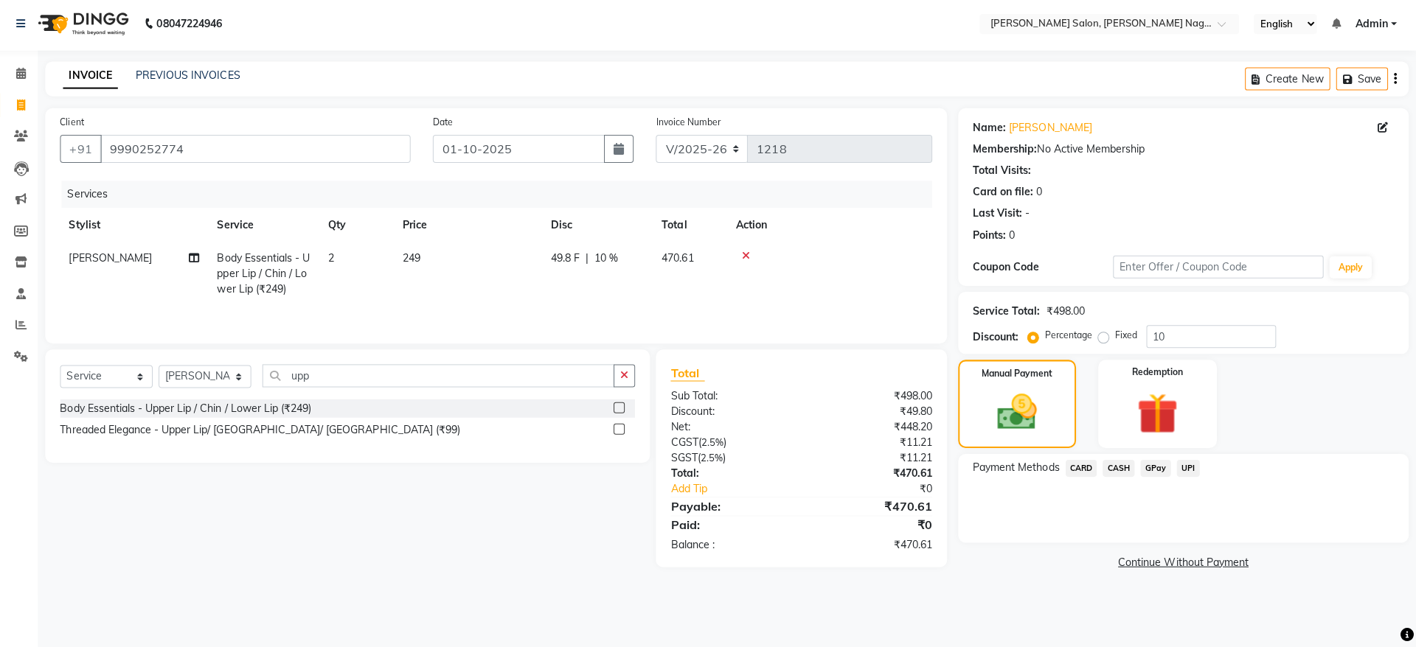
click at [1185, 468] on span "UPI" at bounding box center [1189, 469] width 23 height 17
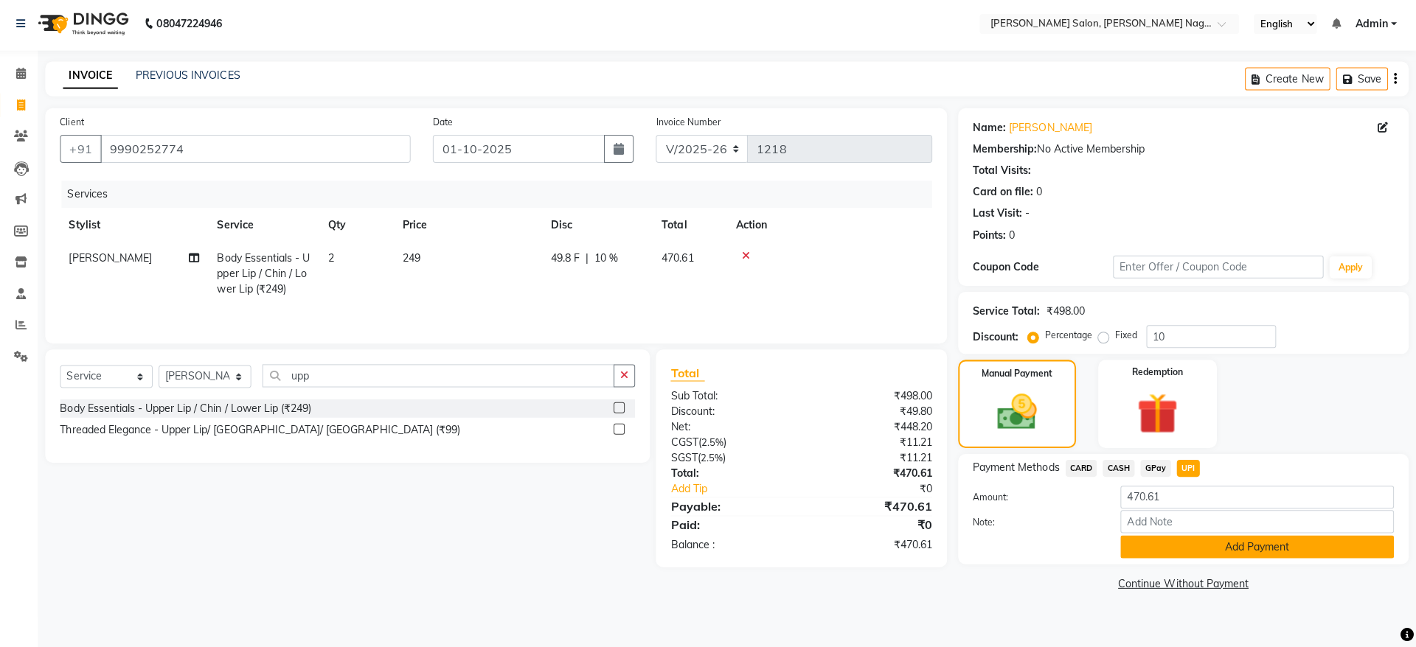
click at [1213, 554] on button "Add Payment" at bounding box center [1258, 547] width 272 height 23
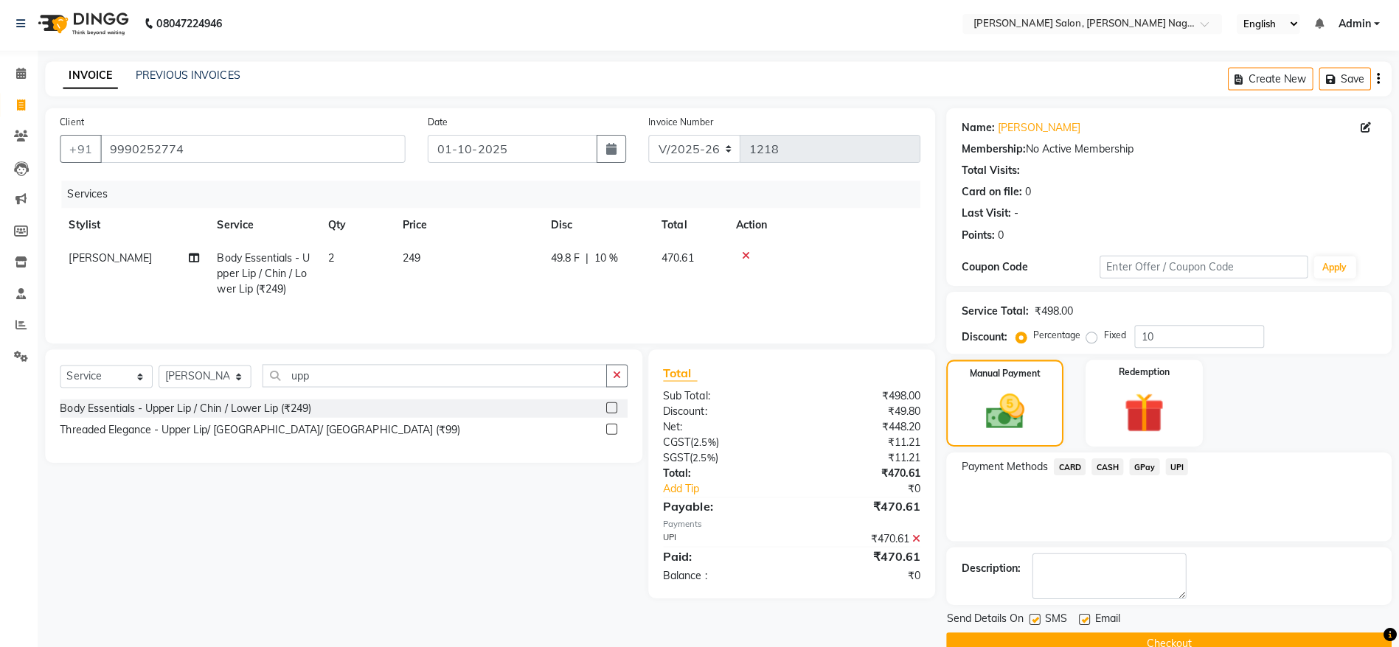
scroll to position [30, 0]
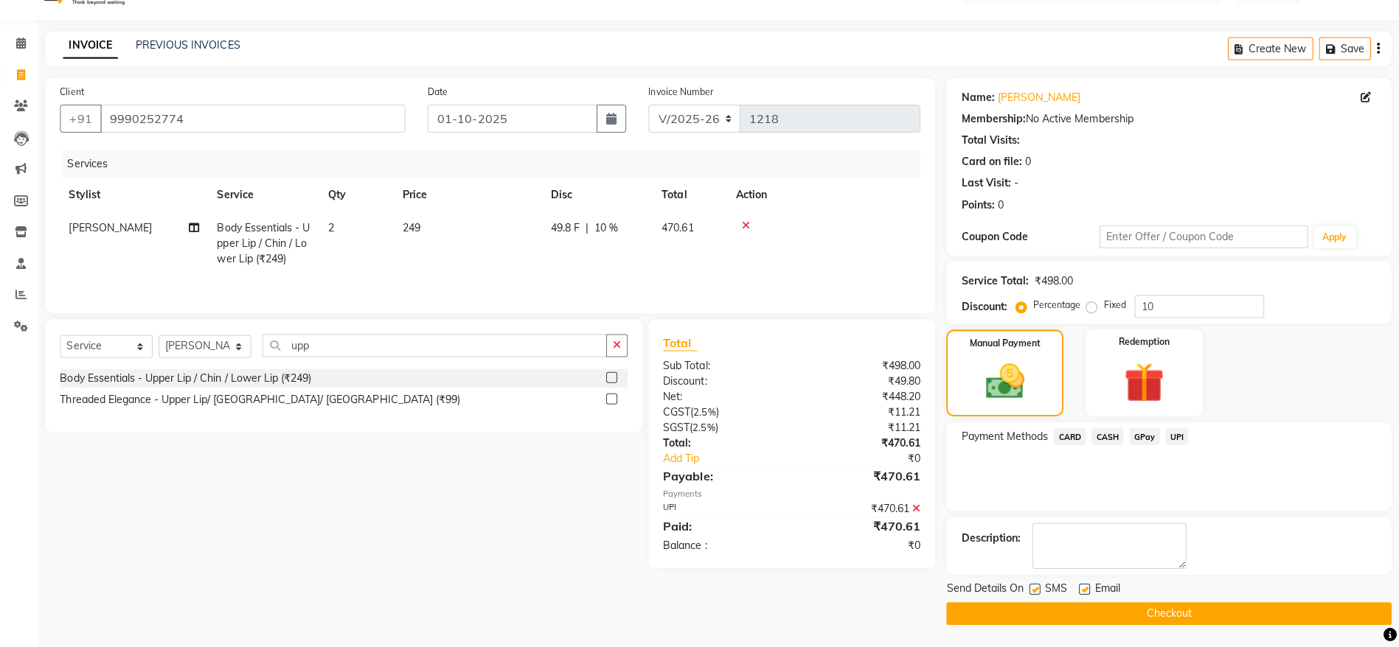
click at [1171, 608] on button "Checkout" at bounding box center [1169, 613] width 443 height 23
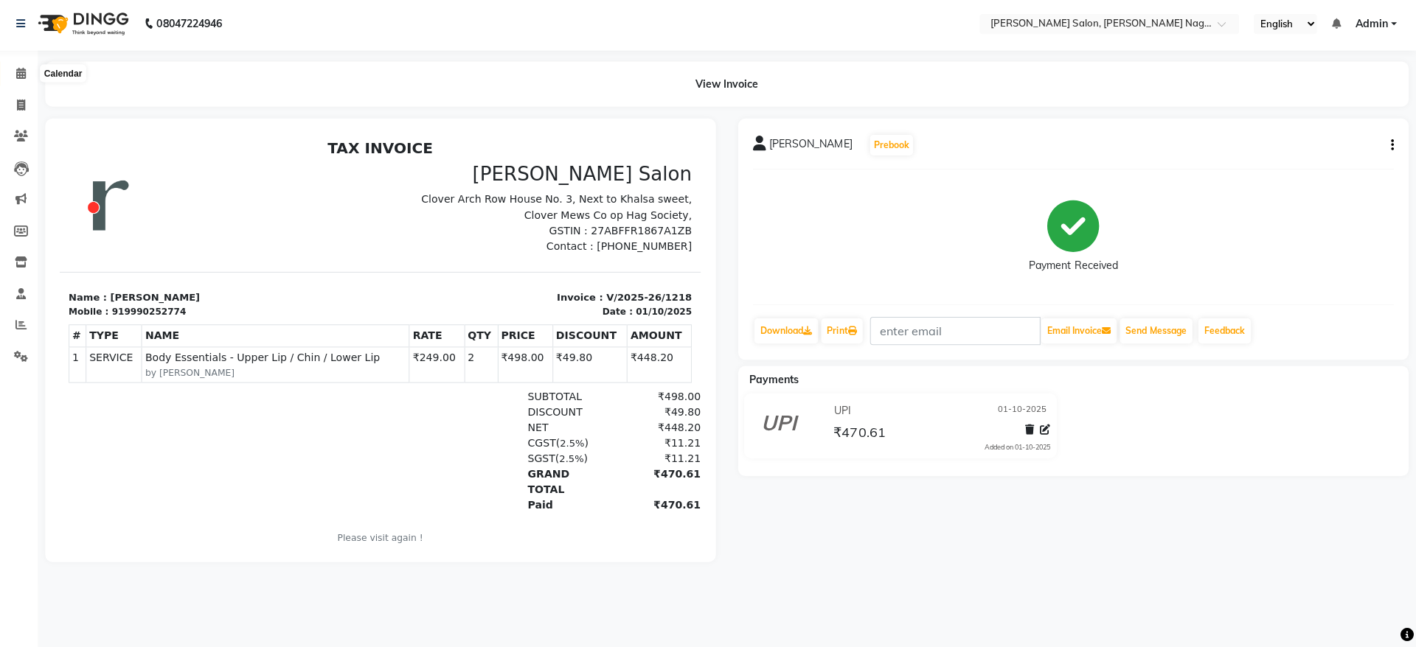
click at [29, 78] on icon at bounding box center [28, 75] width 10 height 11
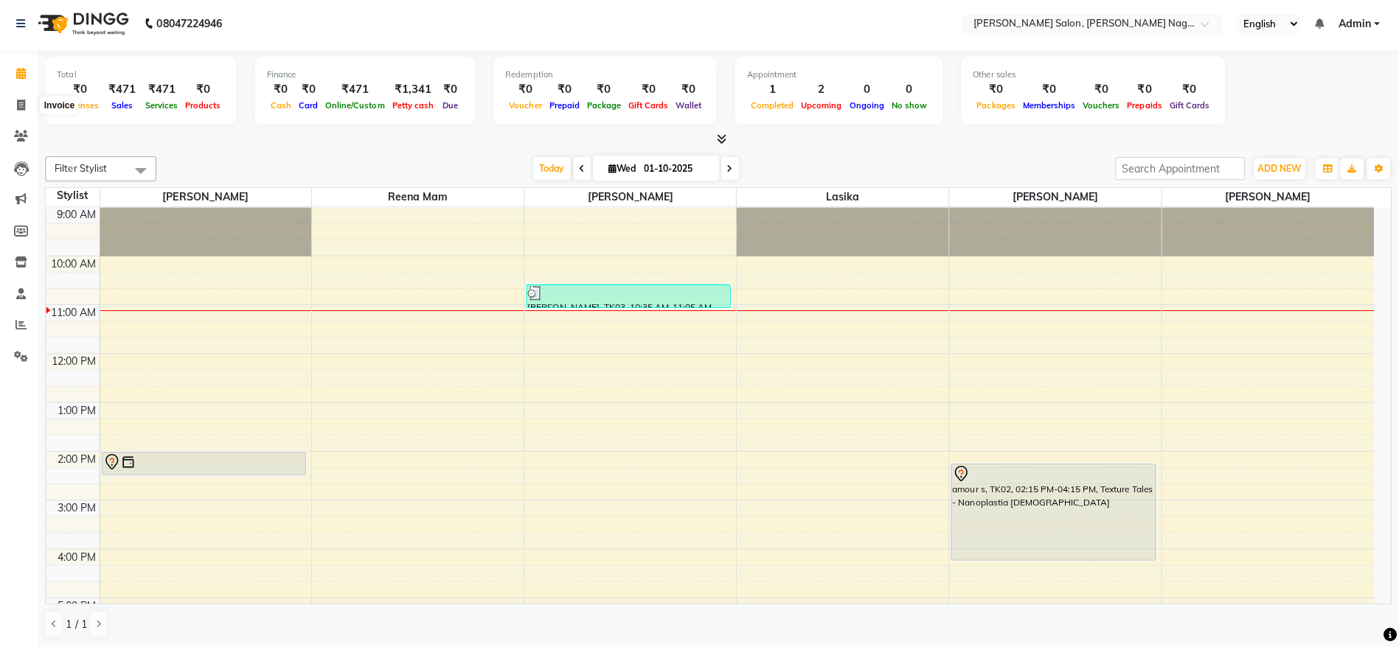
click at [26, 114] on span at bounding box center [28, 108] width 26 height 17
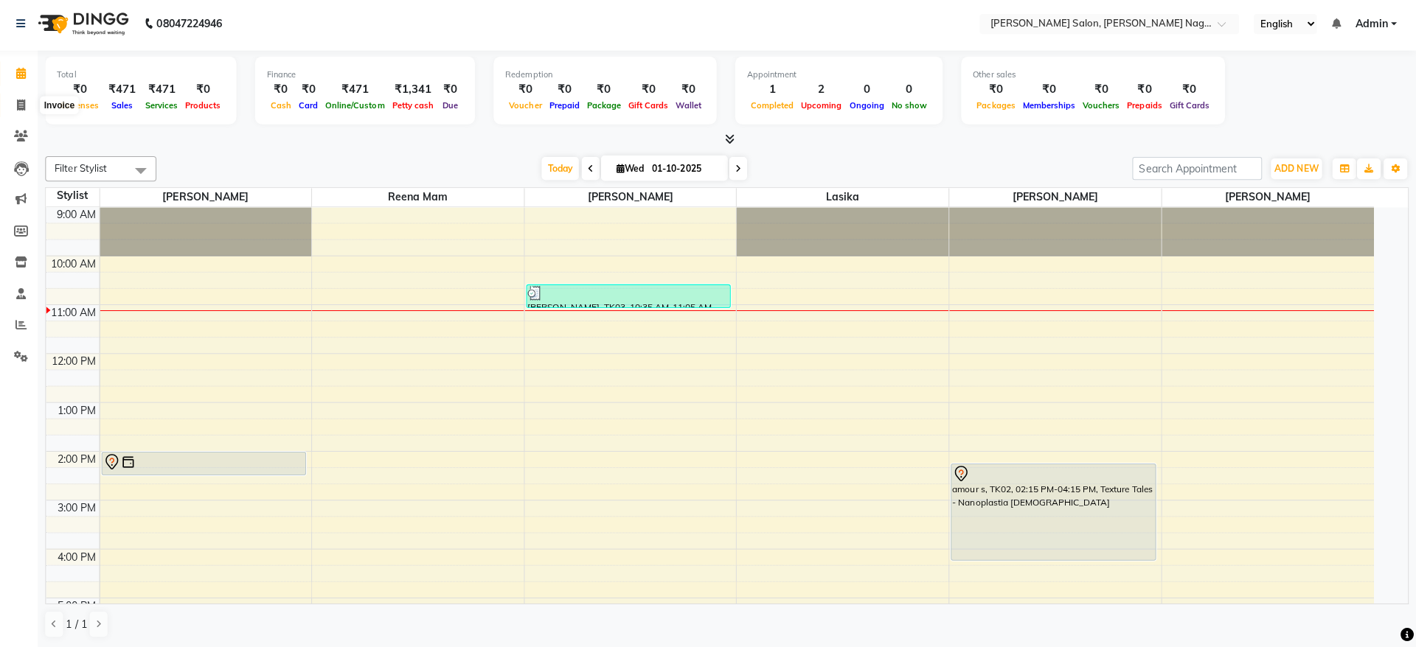
select select "6221"
select select "service"
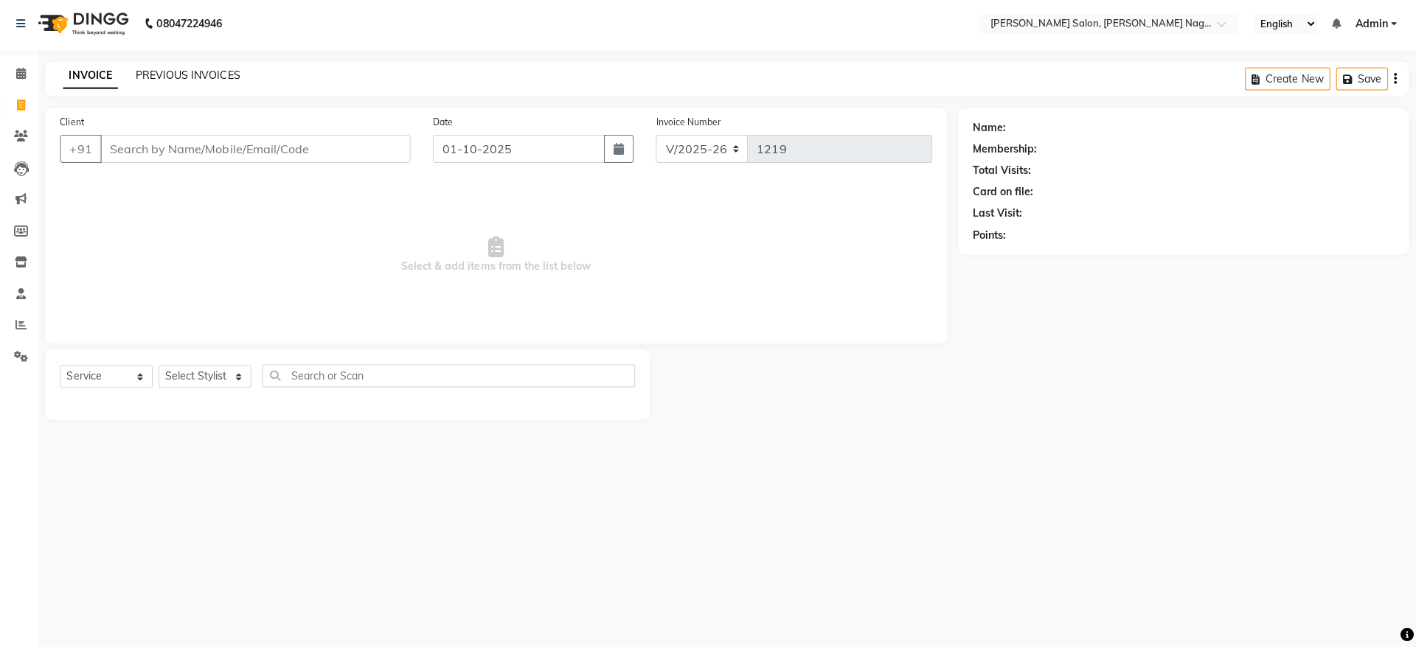
click at [224, 79] on link "PREVIOUS INVOICES" at bounding box center [194, 77] width 104 height 13
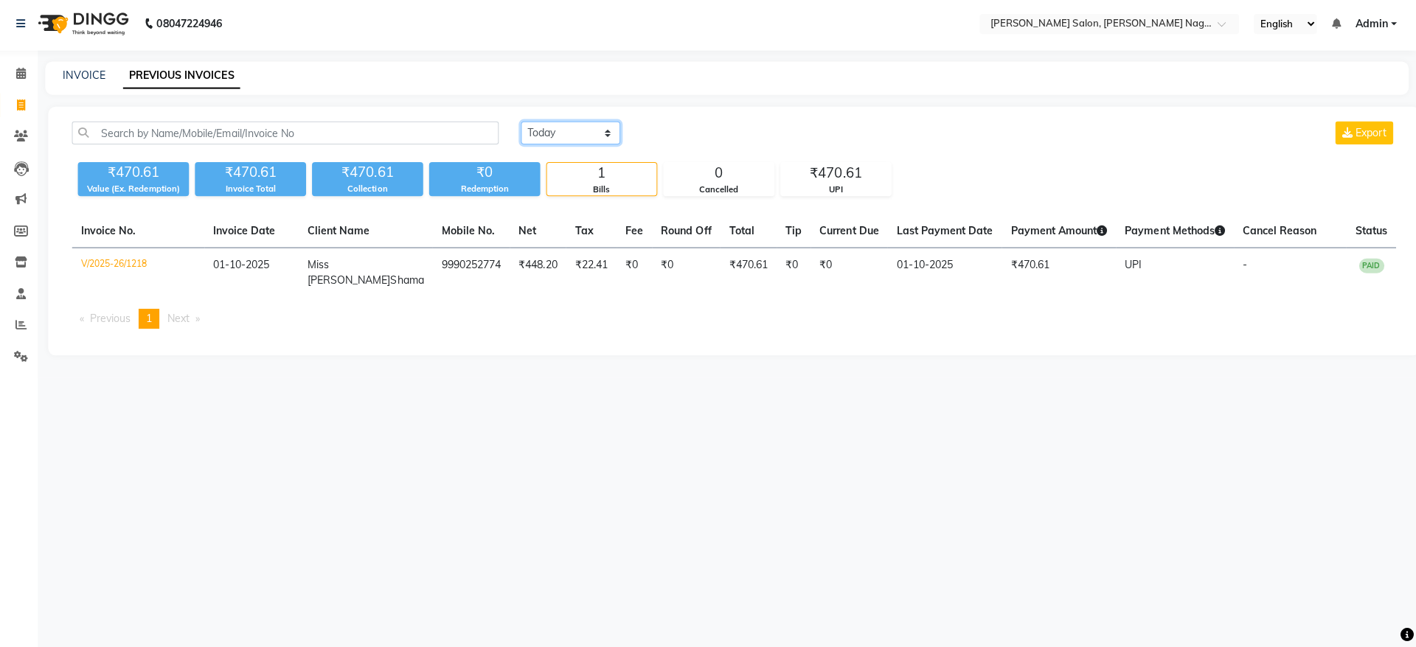
click at [542, 133] on select "[DATE] [DATE] Custom Range" at bounding box center [574, 135] width 99 height 23
select select "[DATE]"
click at [525, 124] on select "[DATE] [DATE] Custom Range" at bounding box center [574, 135] width 99 height 23
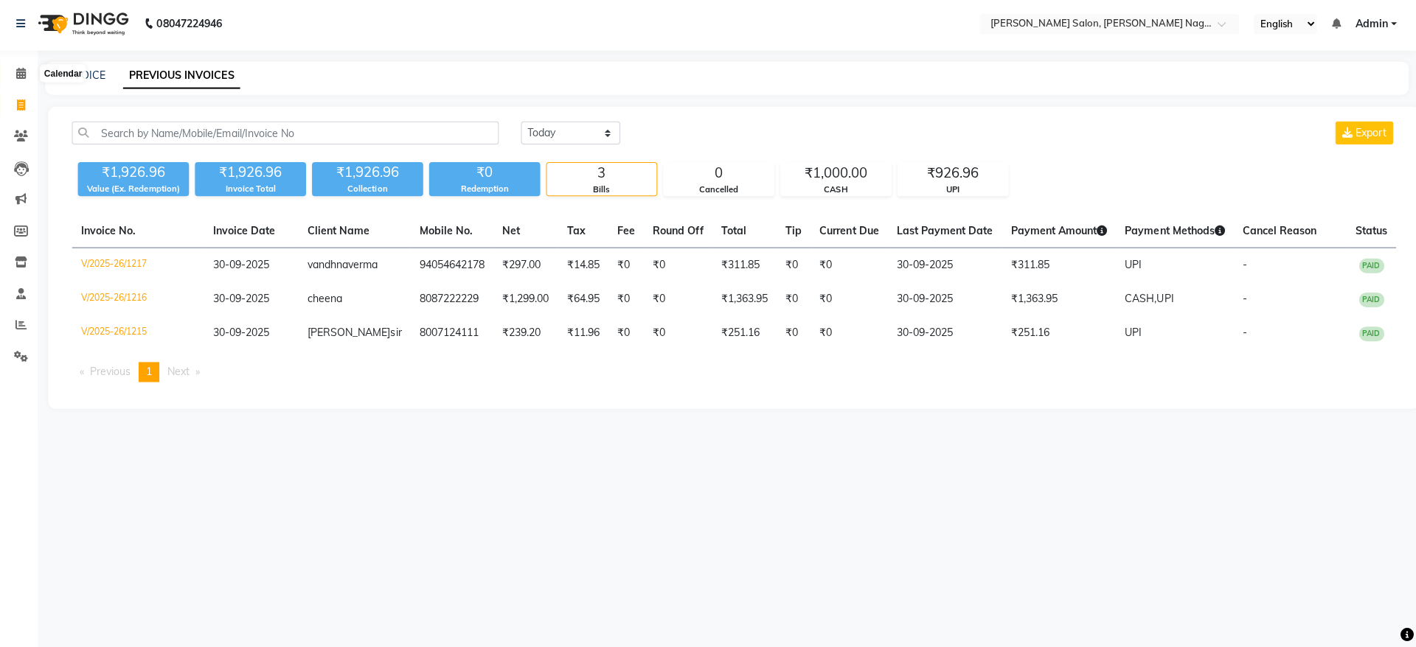
click at [27, 72] on icon at bounding box center [28, 75] width 10 height 11
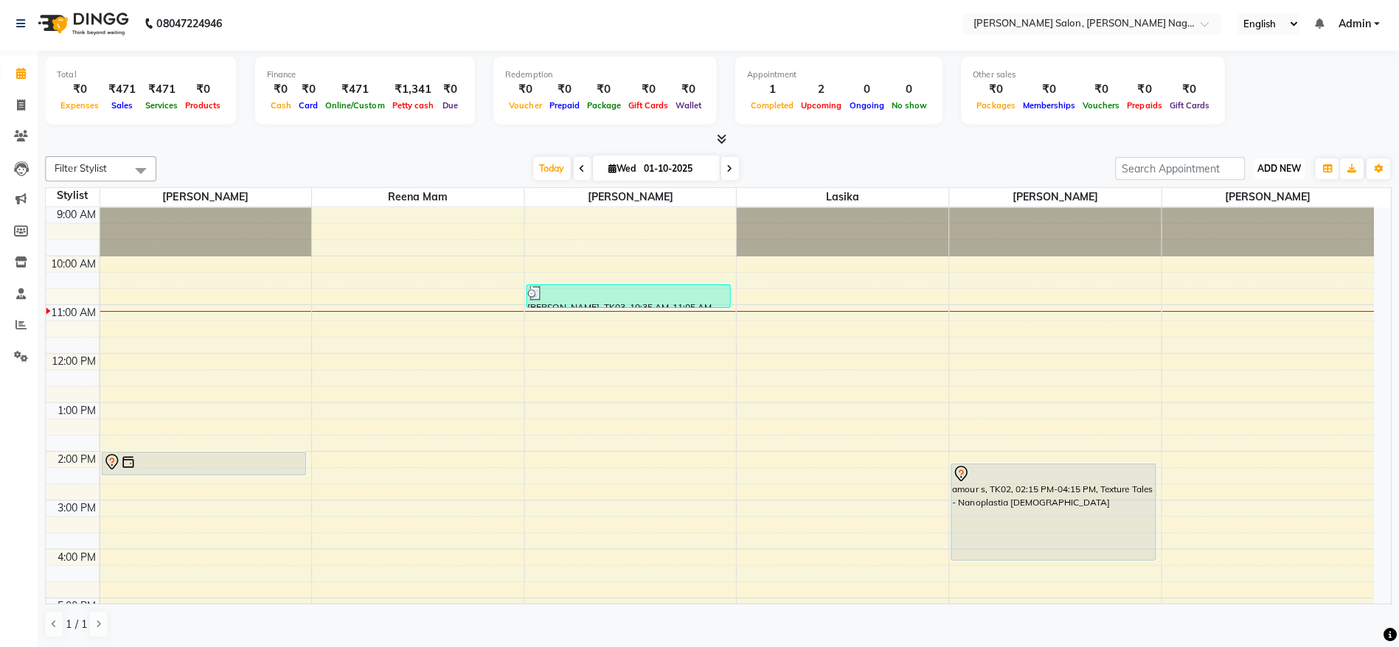
click at [1279, 170] on span "ADD NEW" at bounding box center [1280, 170] width 44 height 11
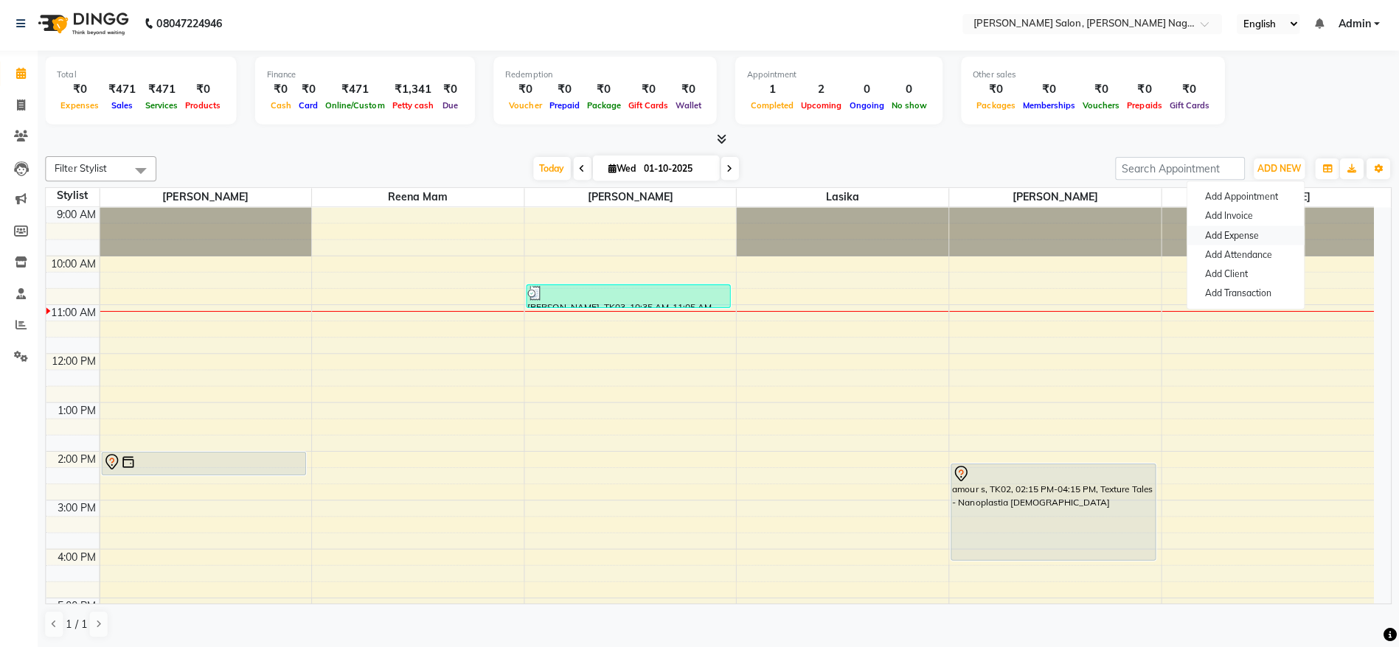
click at [1248, 239] on link "Add Expense" at bounding box center [1246, 237] width 117 height 19
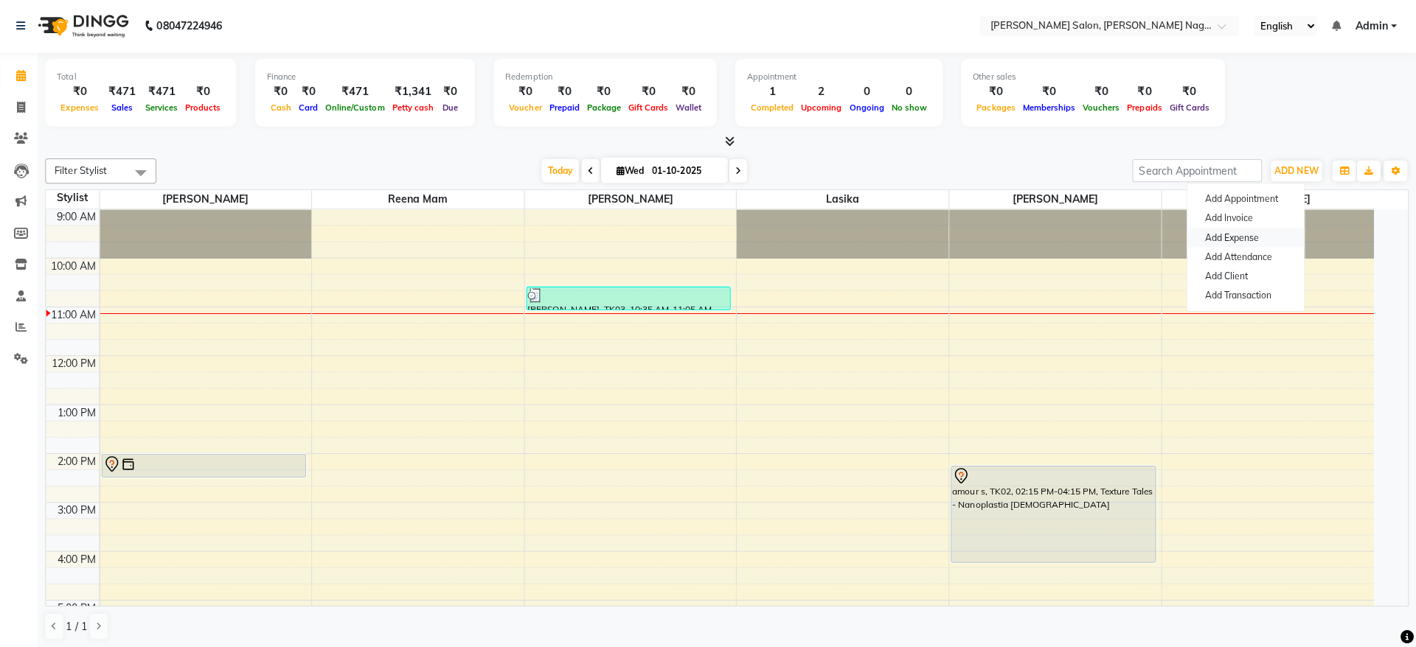
select select "1"
select select "5216"
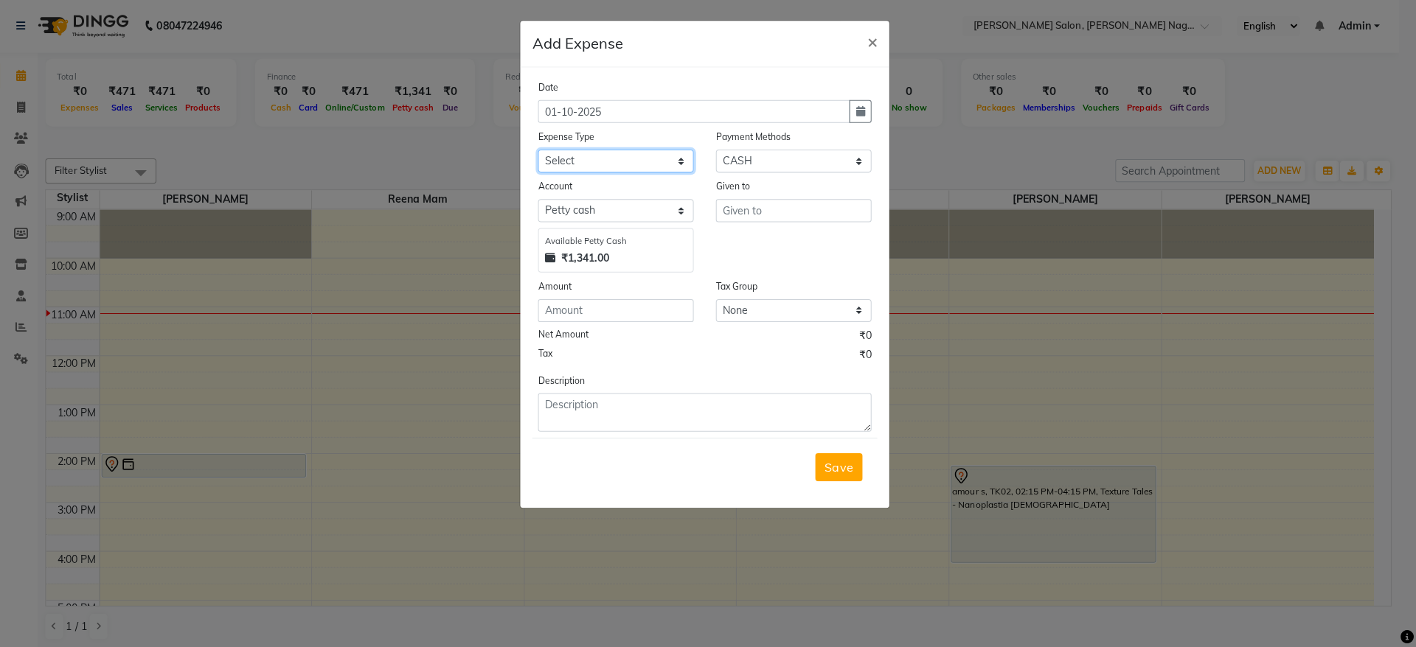
click at [574, 155] on select "Select Advance Salary Bank charges Car maintenance Cash transfer to bank Cash t…" at bounding box center [619, 161] width 155 height 23
select select "25049"
click at [542, 150] on select "Select Advance Salary Bank charges Car maintenance Cash transfer to bank Cash t…" at bounding box center [619, 161] width 155 height 23
click at [824, 215] on input "text" at bounding box center [796, 210] width 155 height 23
type input "s"
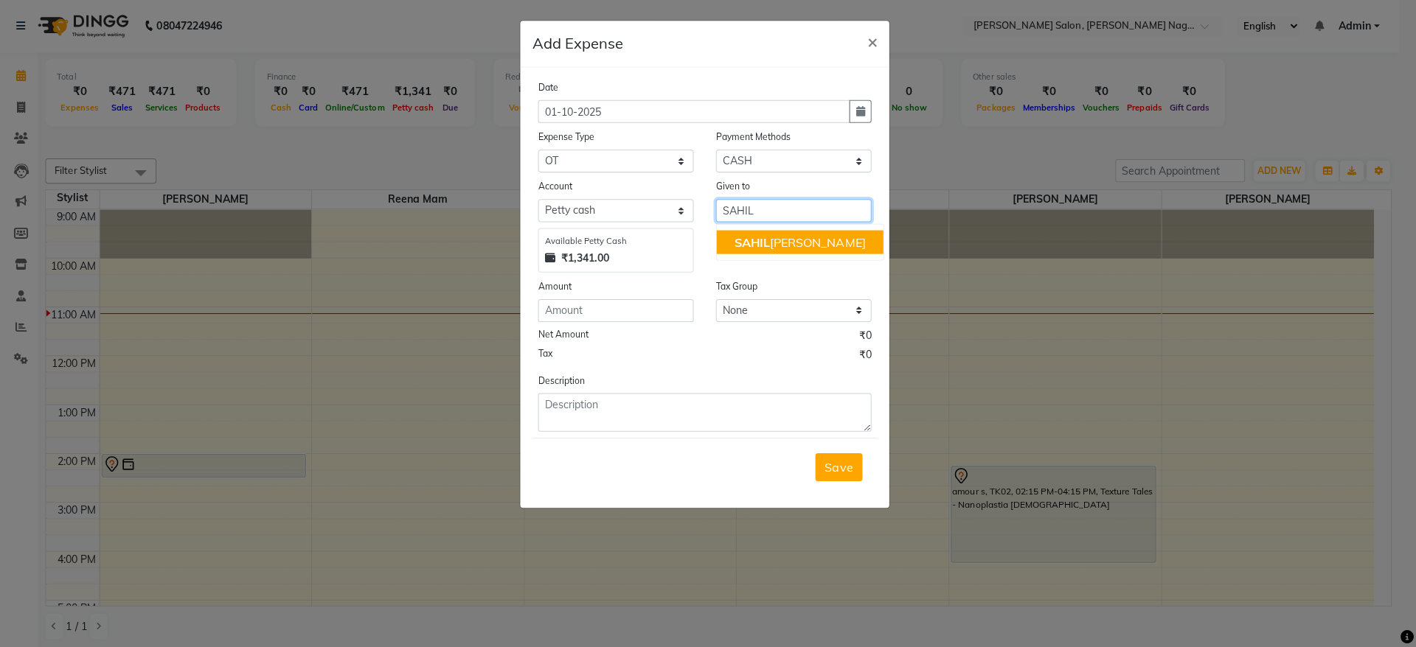
click at [801, 246] on ngb-highlight "[PERSON_NAME]" at bounding box center [802, 241] width 131 height 15
type input "[PERSON_NAME]"
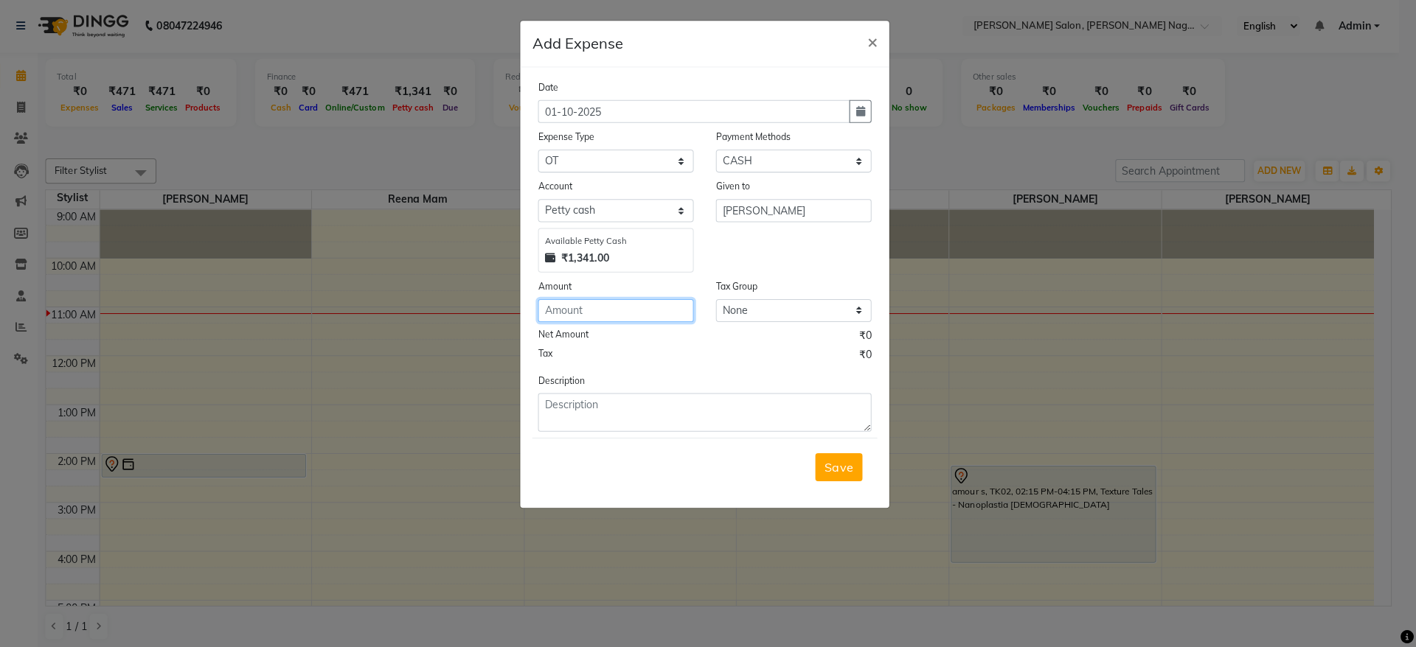
click at [627, 313] on input "number" at bounding box center [619, 310] width 155 height 23
type input "225"
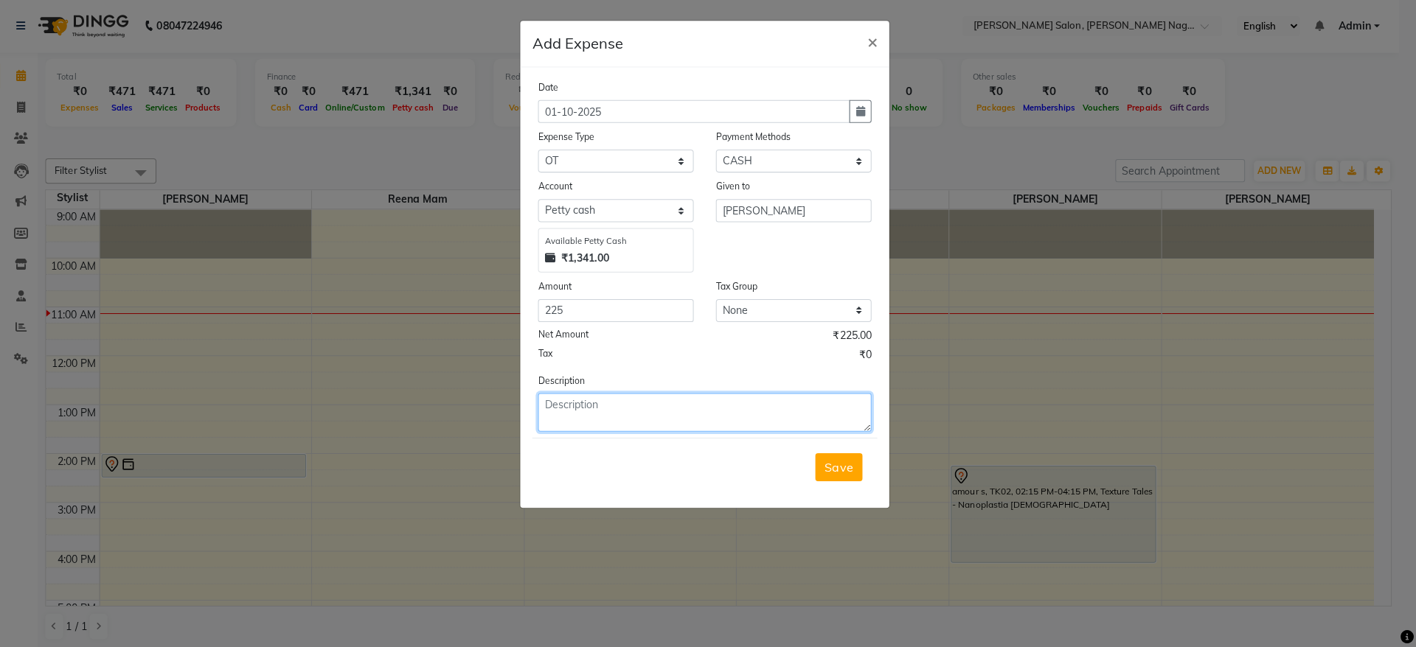
click at [644, 397] on textarea at bounding box center [708, 411] width 332 height 38
type textarea "[PERSON_NAME] took membership amount 75*3"
click at [849, 468] on span "Save" at bounding box center [841, 466] width 28 height 15
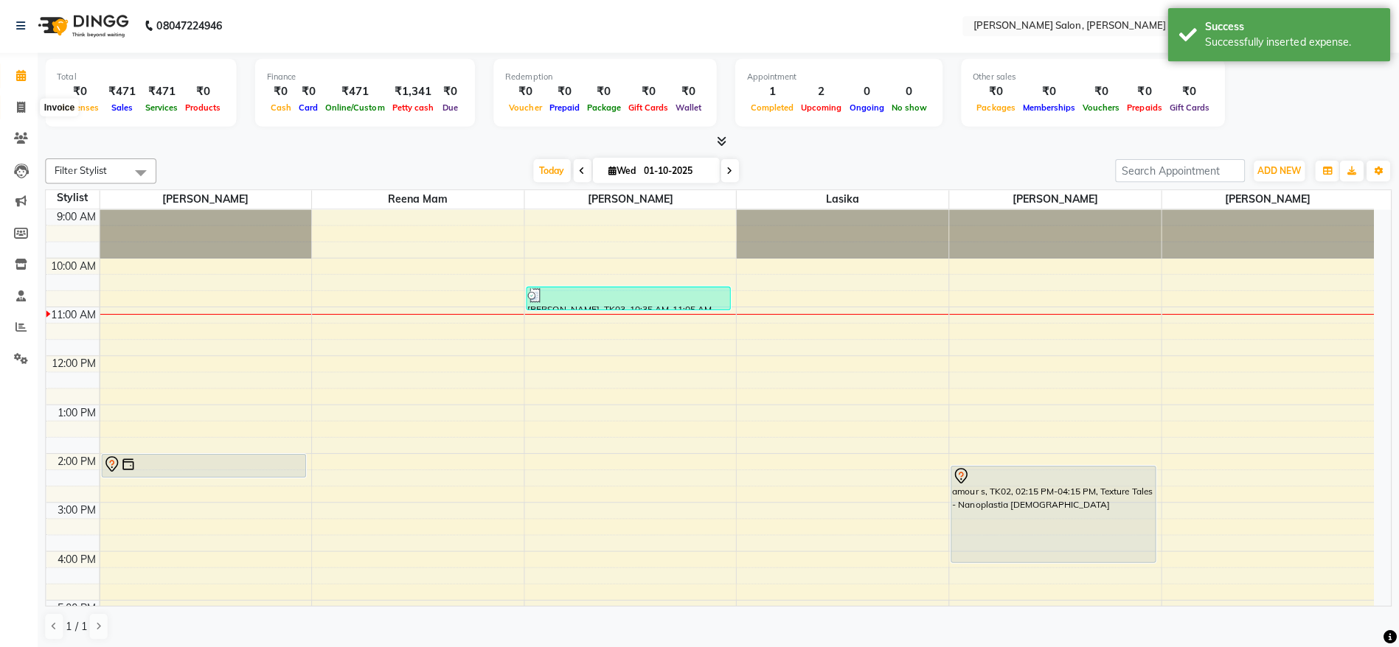
click at [27, 110] on icon at bounding box center [28, 107] width 8 height 11
select select "service"
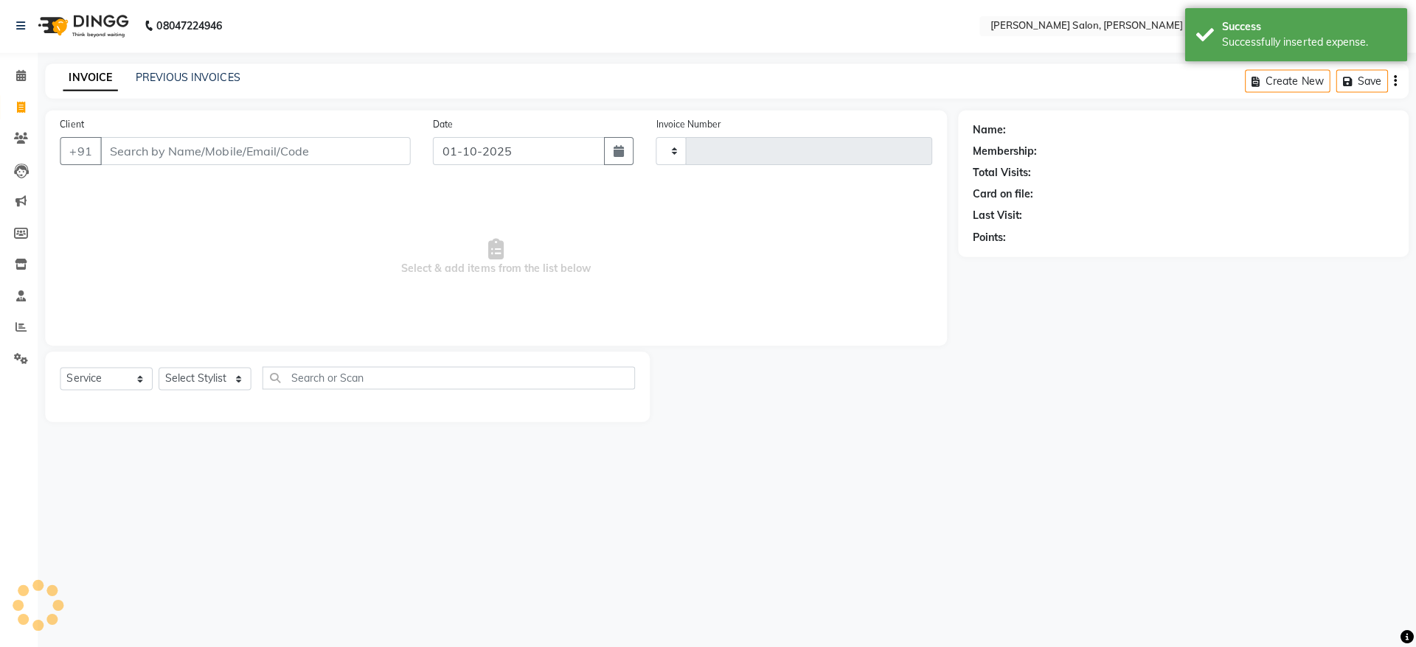
type input "1219"
select select "6221"
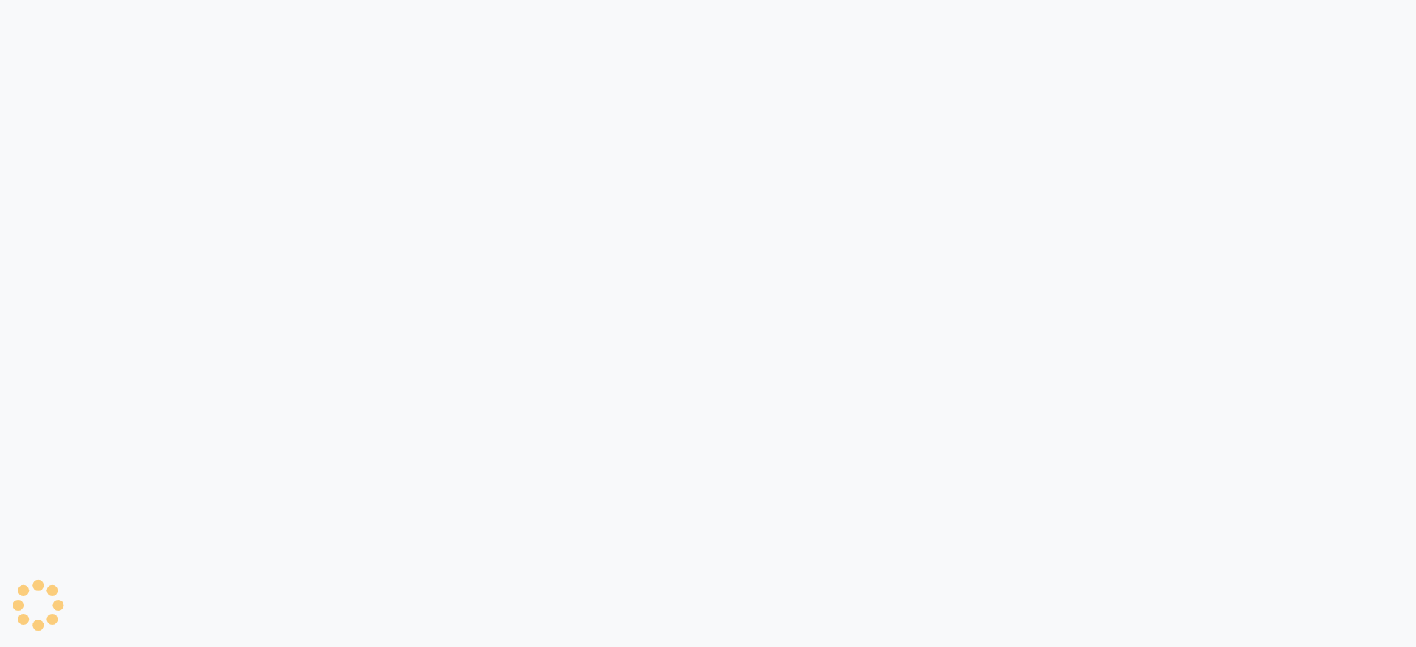
select select "6221"
select select "service"
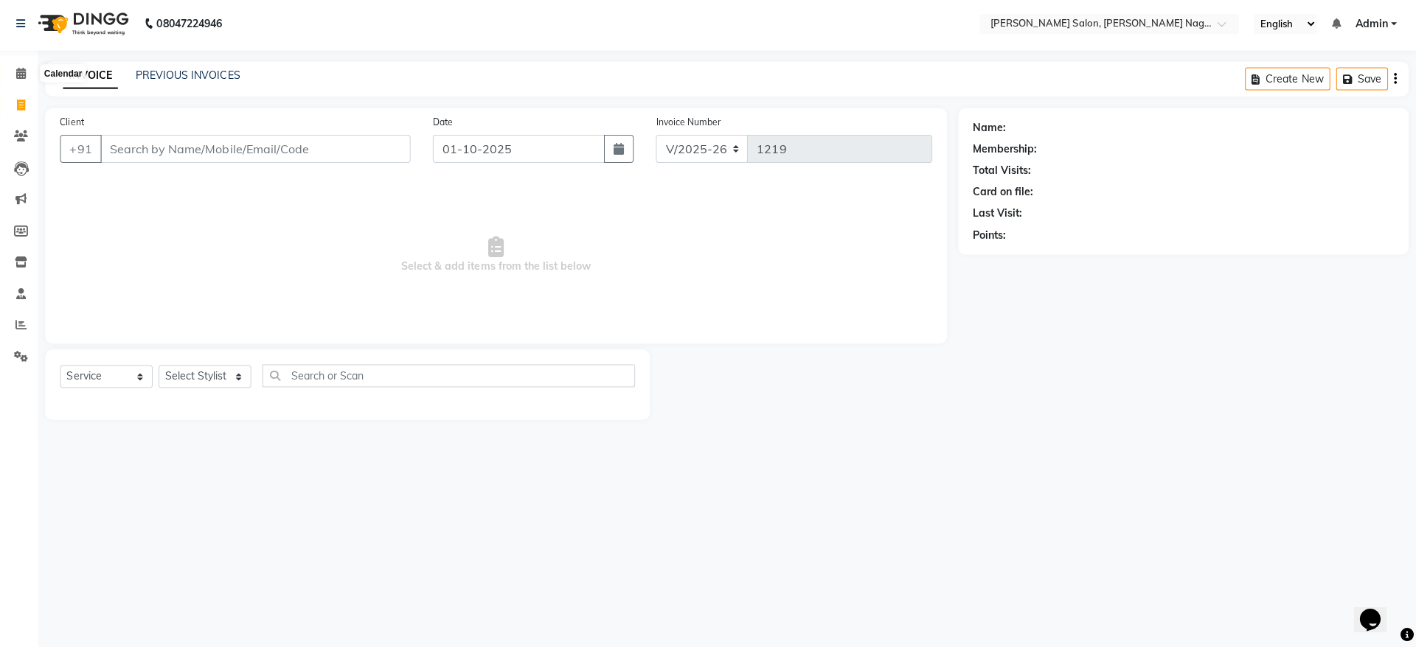
click at [21, 73] on span at bounding box center [28, 76] width 26 height 17
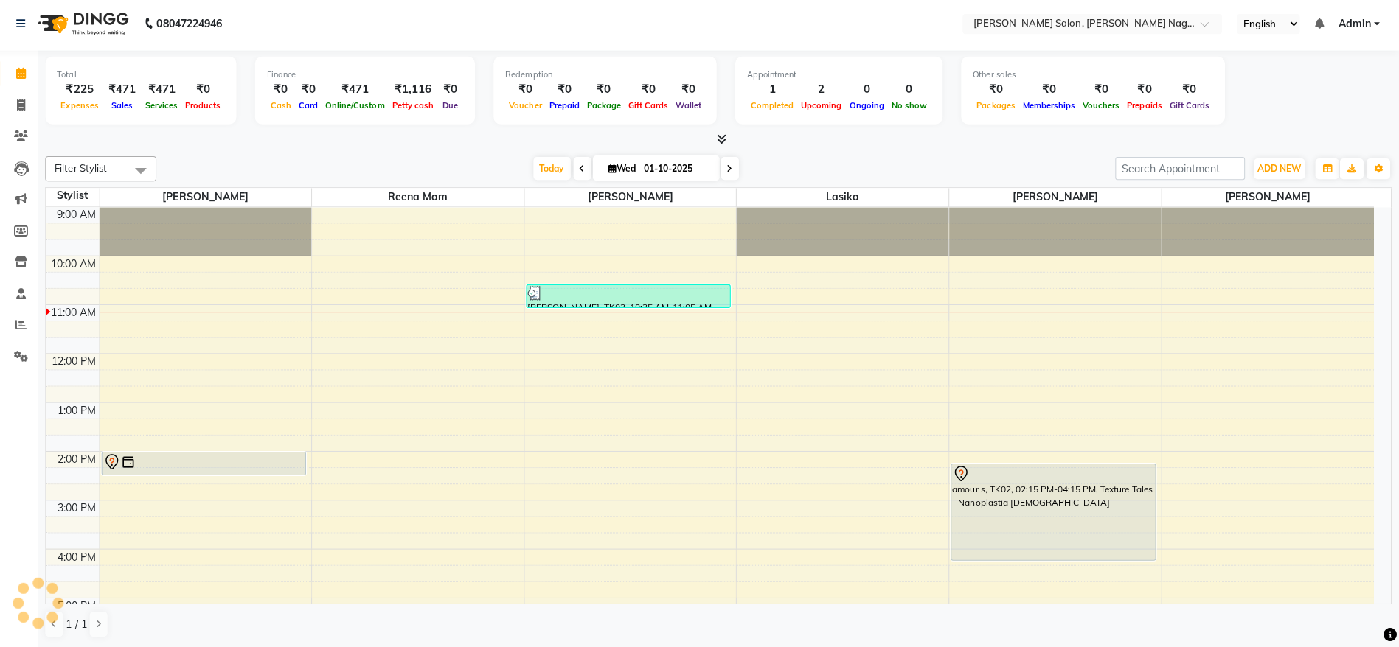
scroll to position [98, 0]
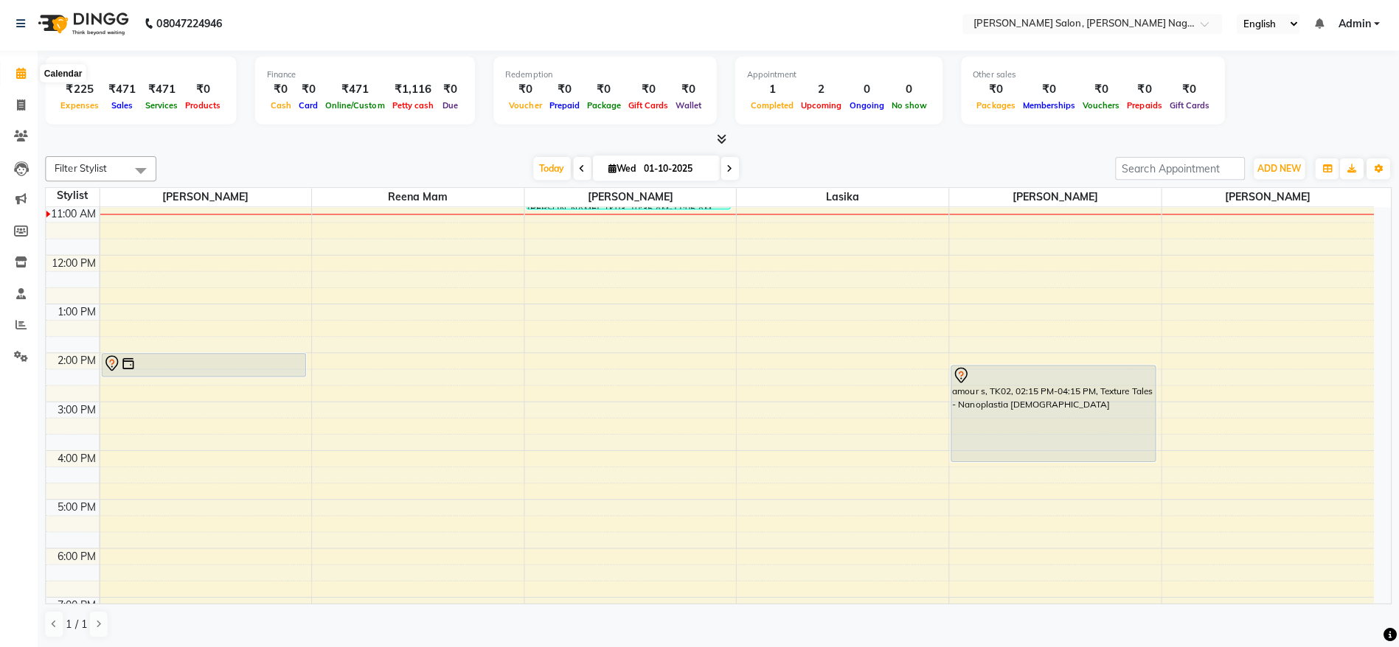
click at [23, 78] on icon at bounding box center [28, 75] width 10 height 11
click at [27, 108] on icon at bounding box center [28, 107] width 8 height 11
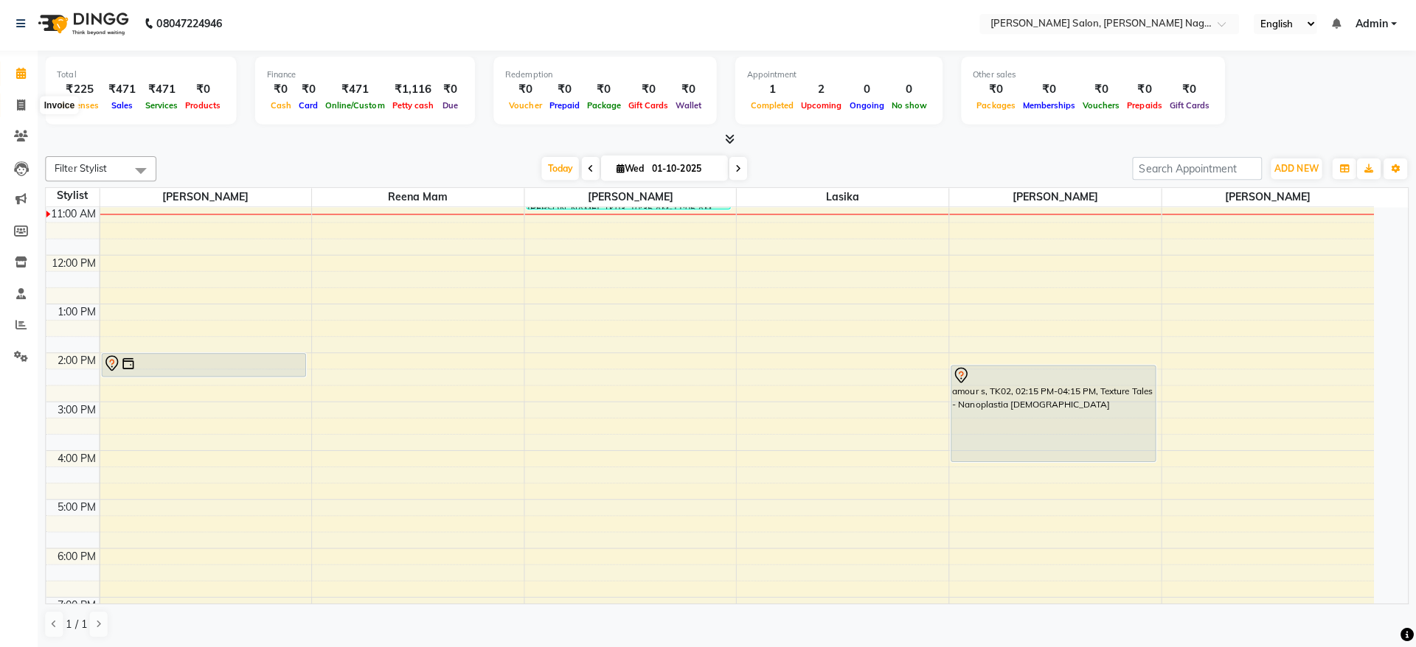
select select "service"
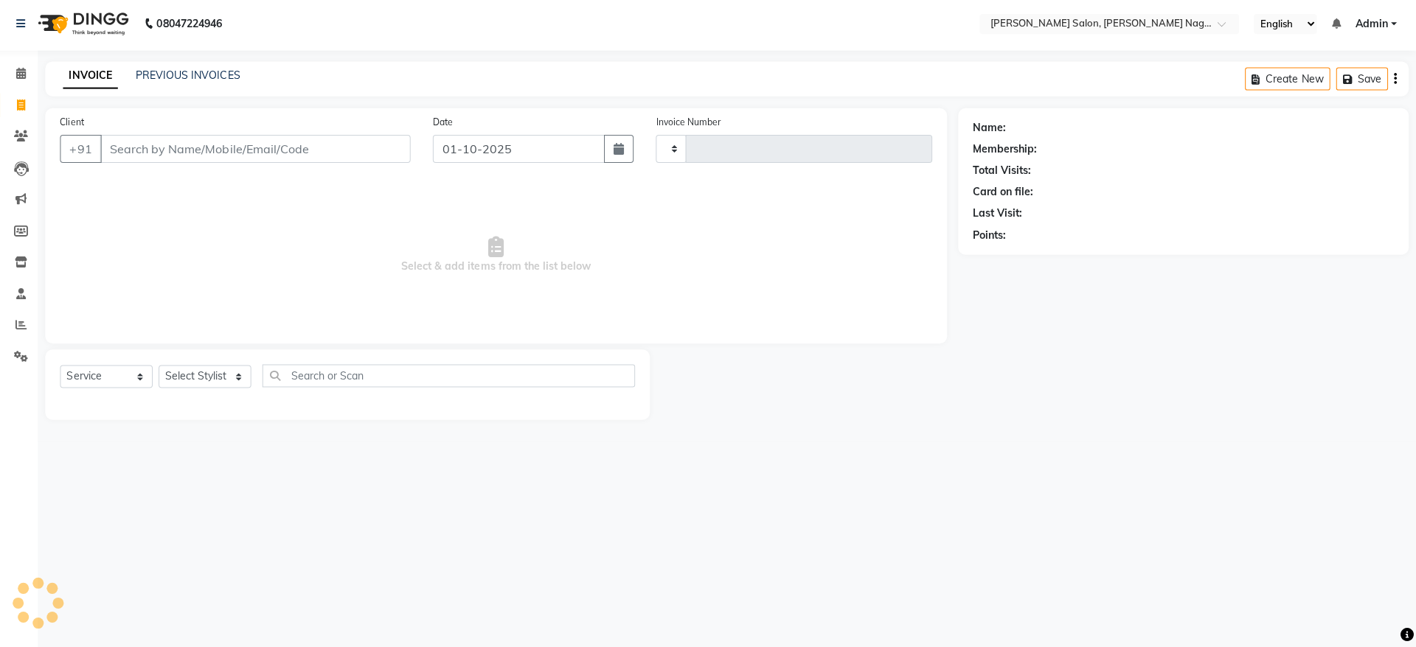
type input "1219"
select select "6221"
click at [171, 86] on div "INVOICE PREVIOUS INVOICES" at bounding box center [158, 78] width 212 height 17
click at [181, 74] on link "PREVIOUS INVOICES" at bounding box center [194, 77] width 104 height 13
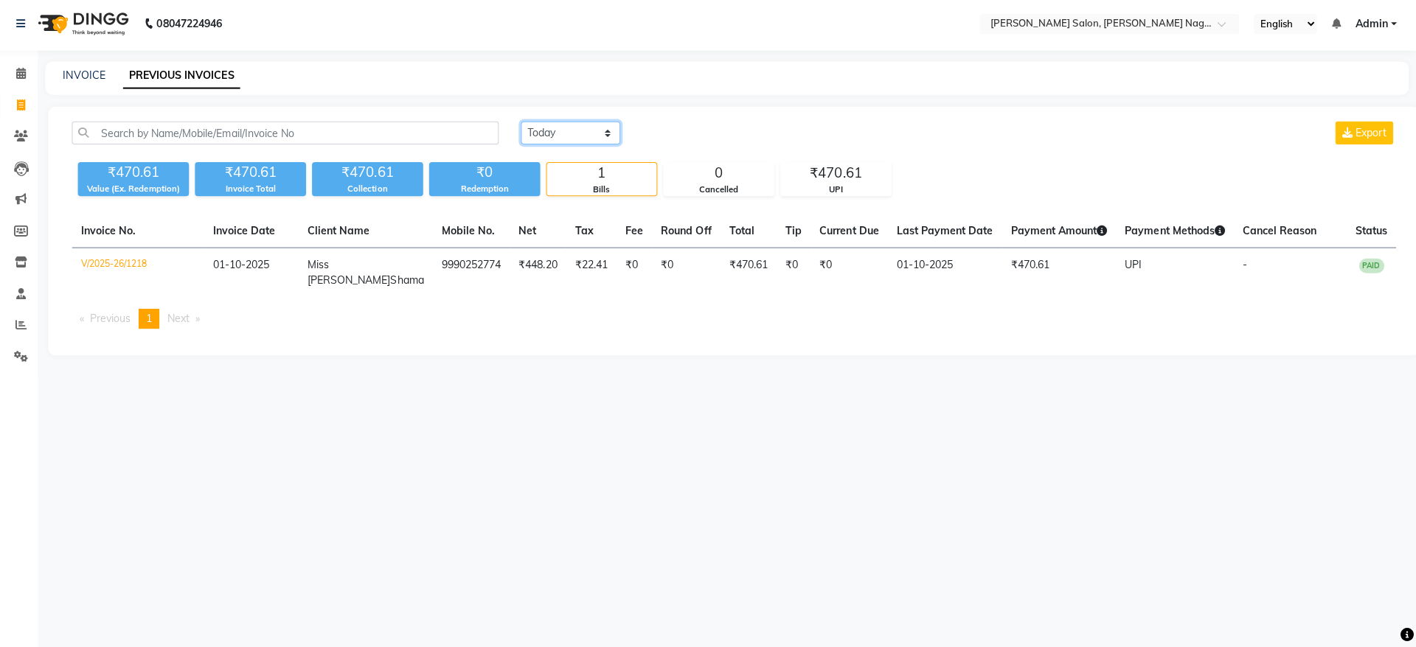
click at [566, 139] on select "[DATE] [DATE] Custom Range" at bounding box center [574, 135] width 99 height 23
select select "[DATE]"
click at [525, 124] on select "[DATE] [DATE] Custom Range" at bounding box center [574, 135] width 99 height 23
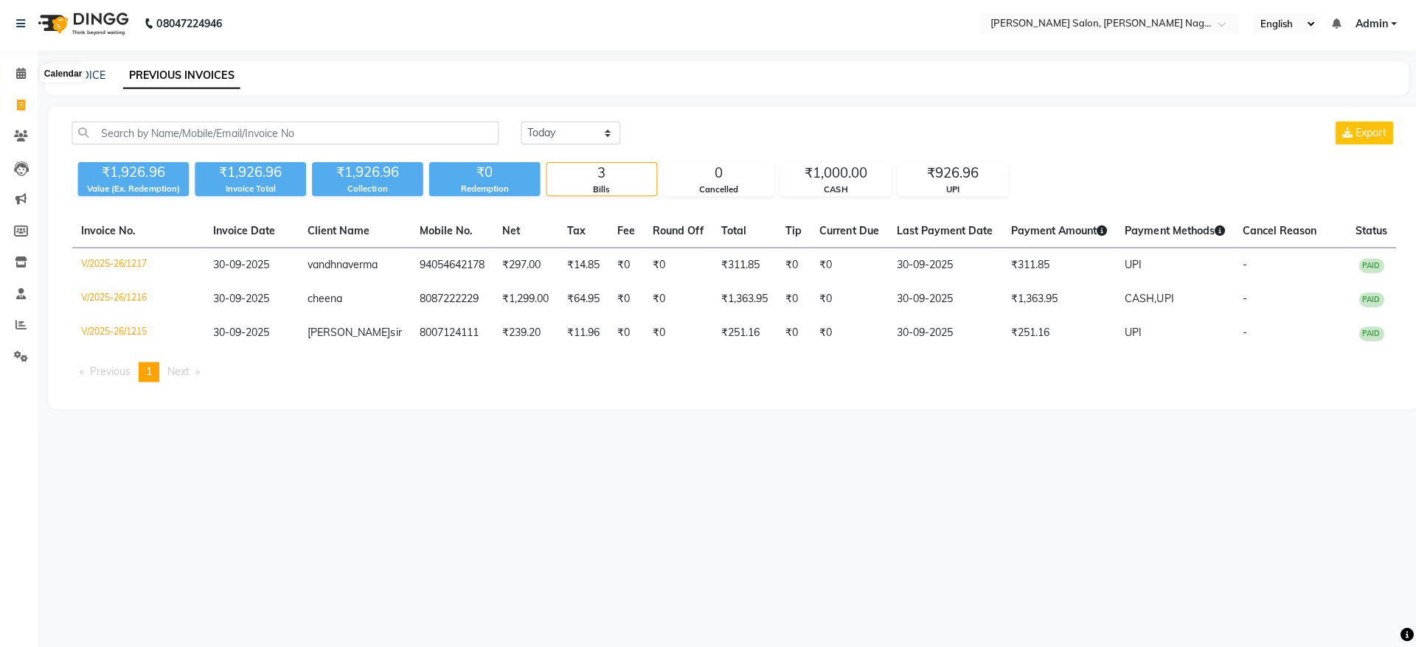
click at [23, 80] on icon at bounding box center [28, 75] width 10 height 11
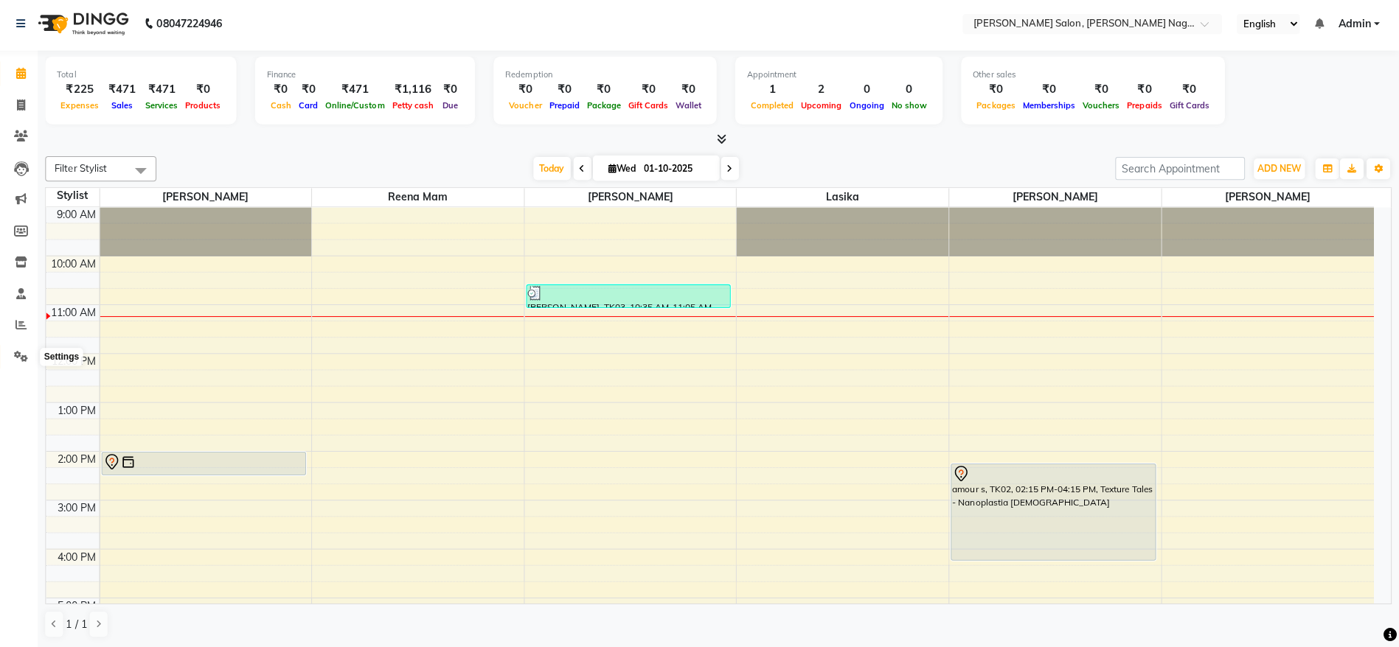
click at [24, 355] on icon at bounding box center [28, 357] width 14 height 11
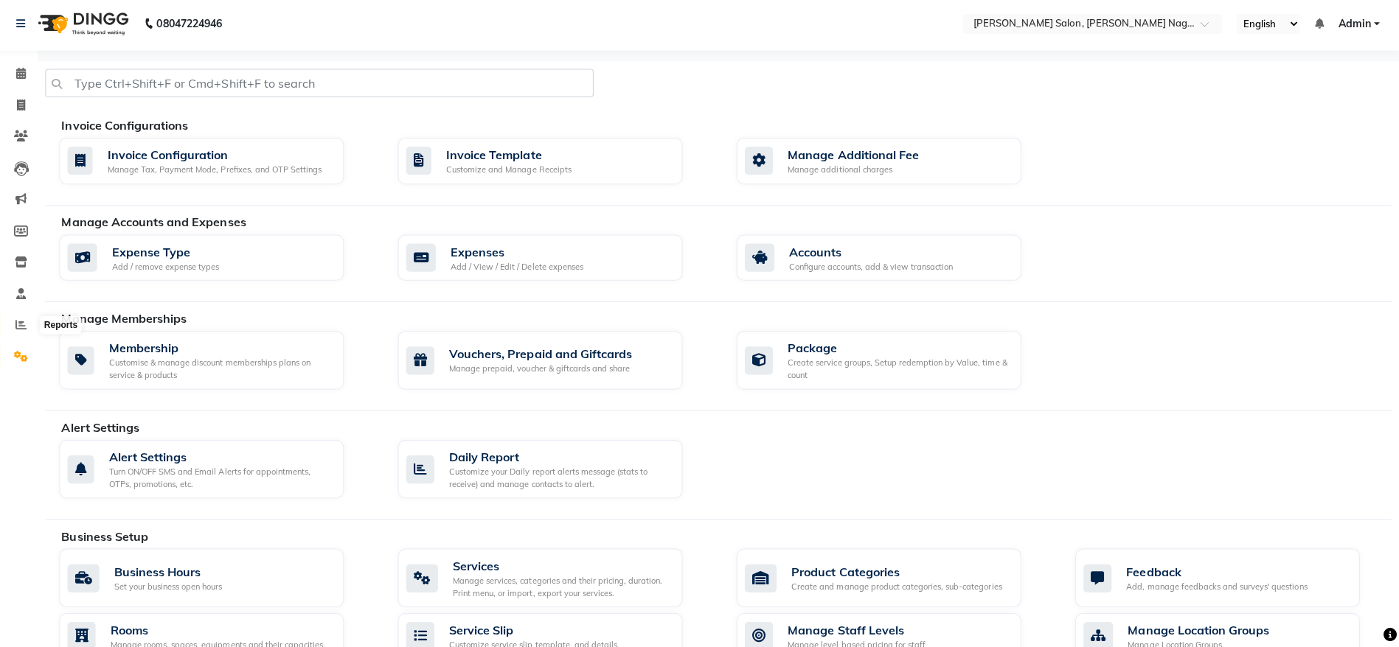
click at [25, 330] on icon at bounding box center [27, 326] width 11 height 11
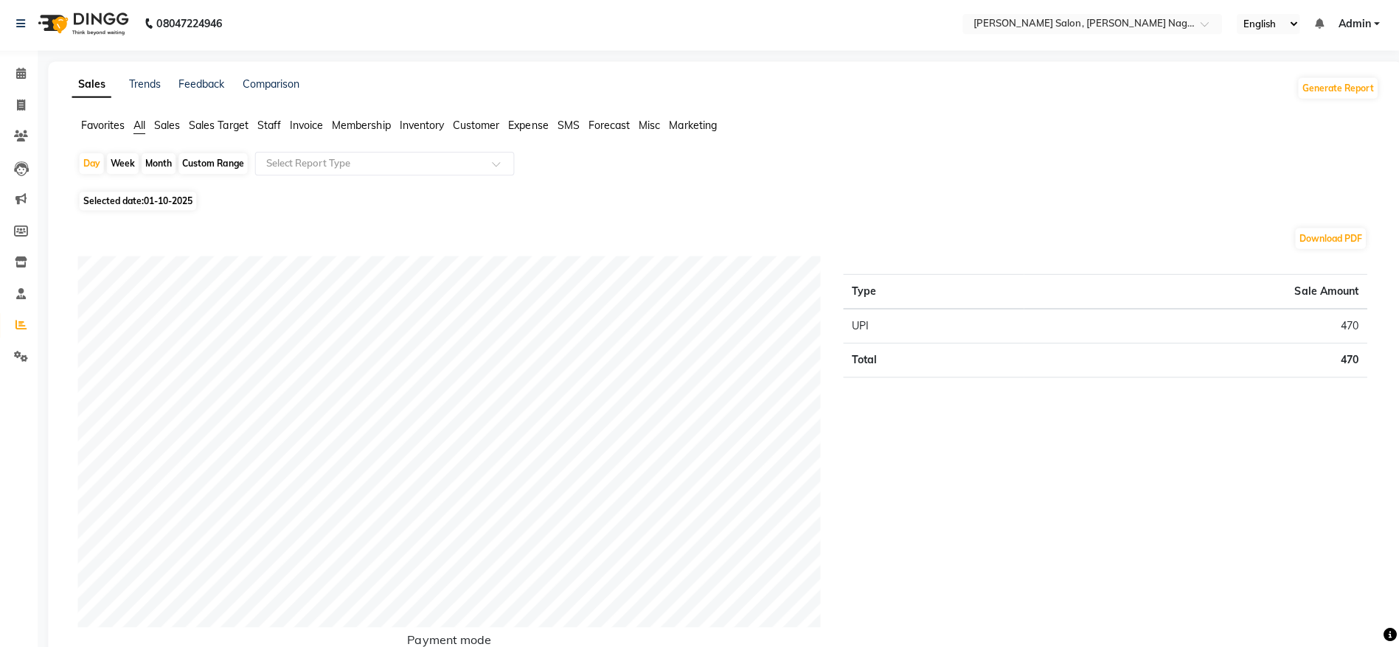
click at [166, 165] on div "Month" at bounding box center [164, 166] width 34 height 21
select select "10"
select select "2025"
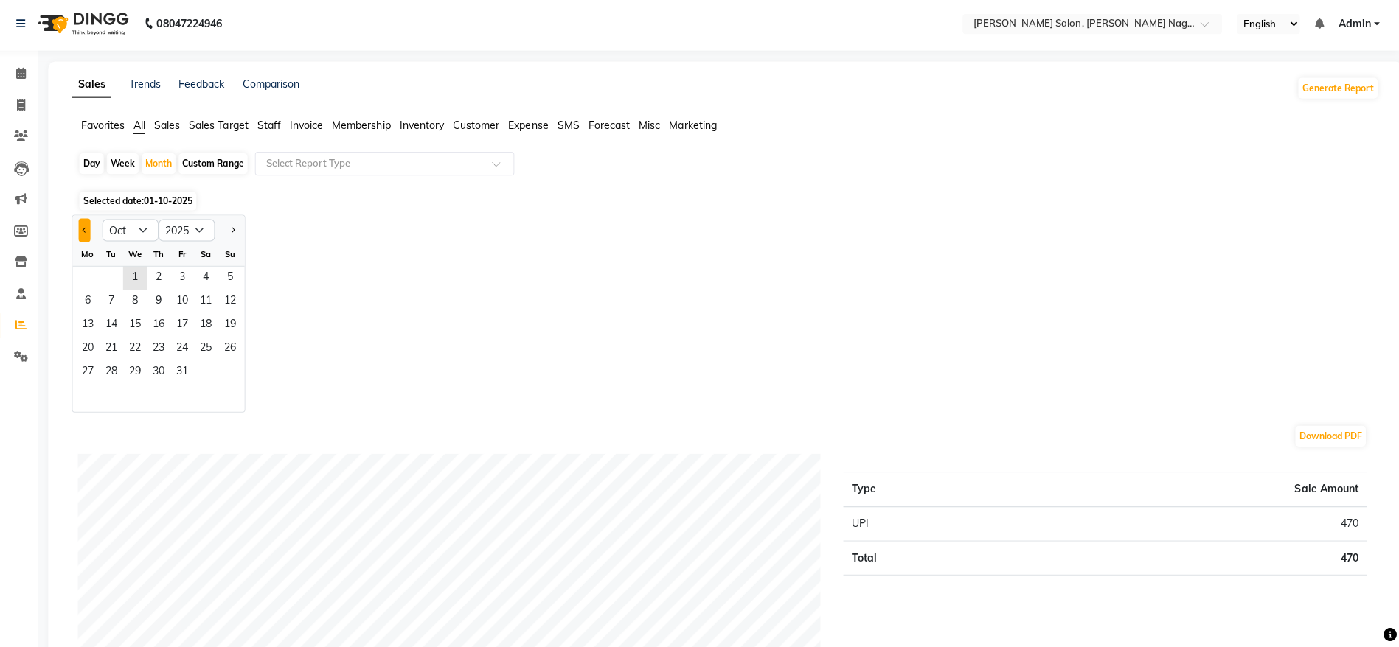
click at [87, 229] on button "Previous month" at bounding box center [91, 232] width 12 height 24
select select "9"
click at [119, 372] on span "30" at bounding box center [117, 375] width 24 height 24
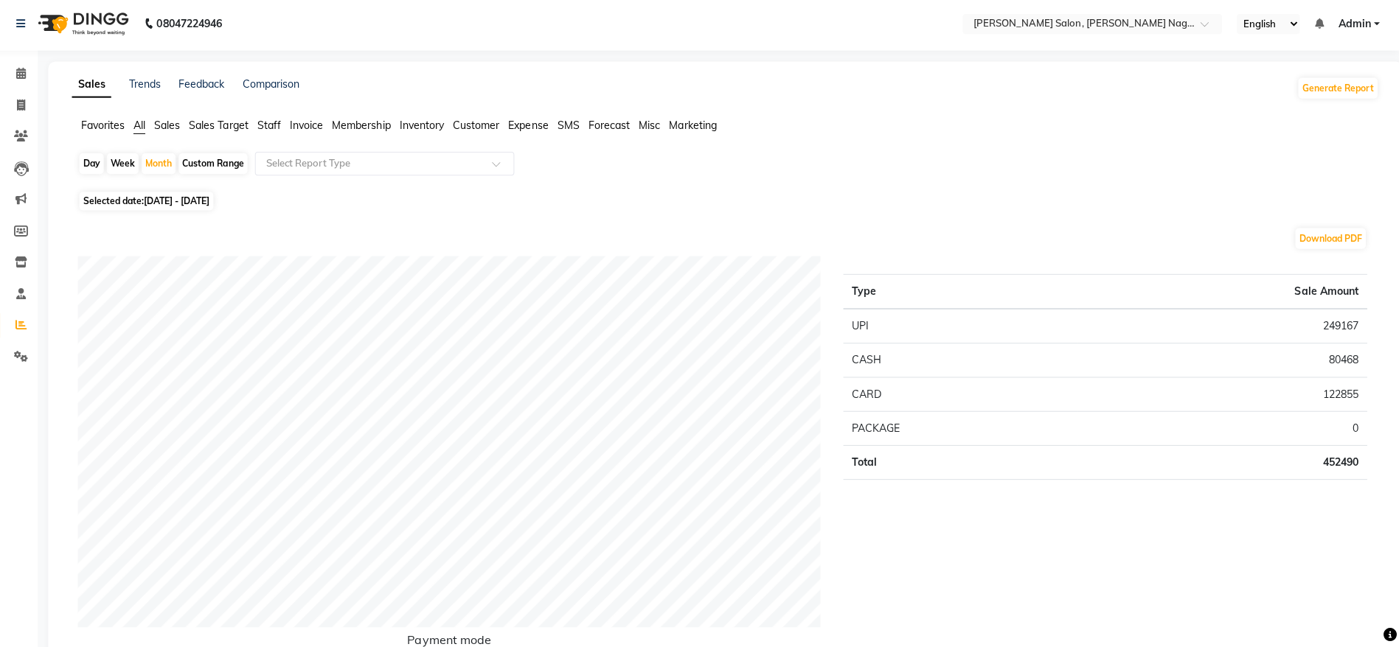
click at [126, 161] on div "Week" at bounding box center [129, 166] width 32 height 21
select select "9"
select select "2025"
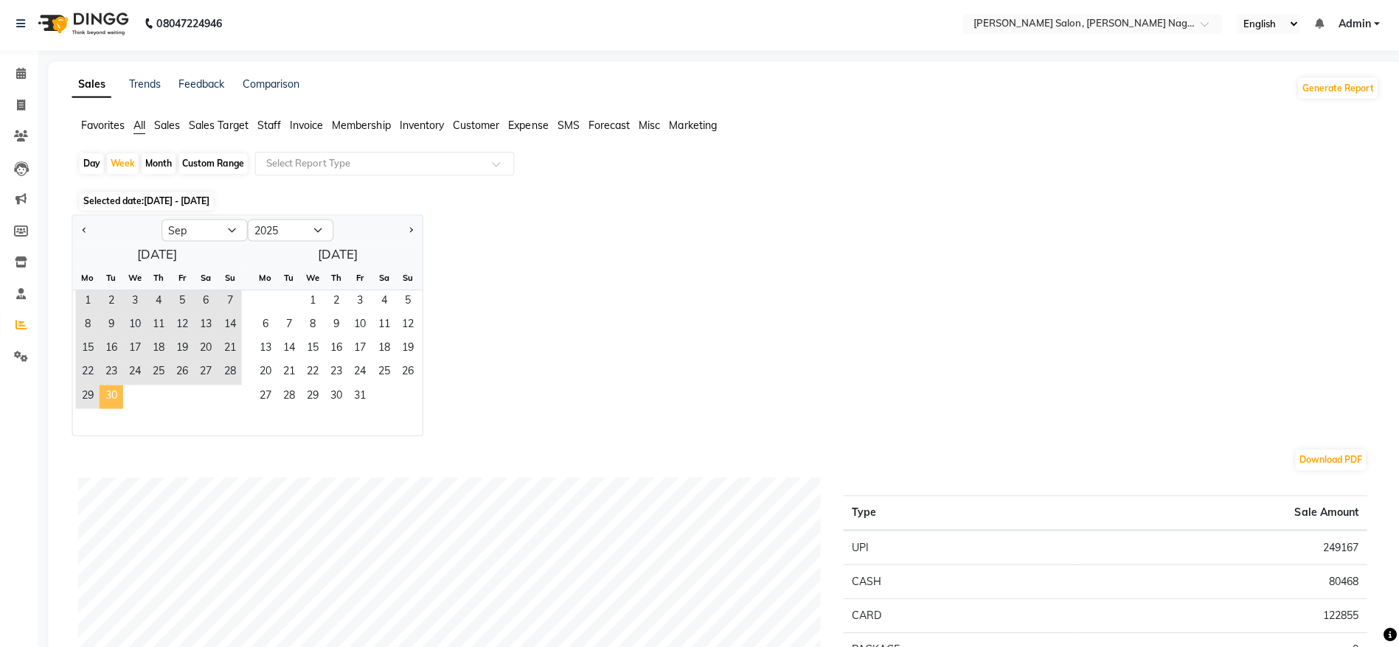
click at [113, 400] on span "30" at bounding box center [117, 398] width 24 height 24
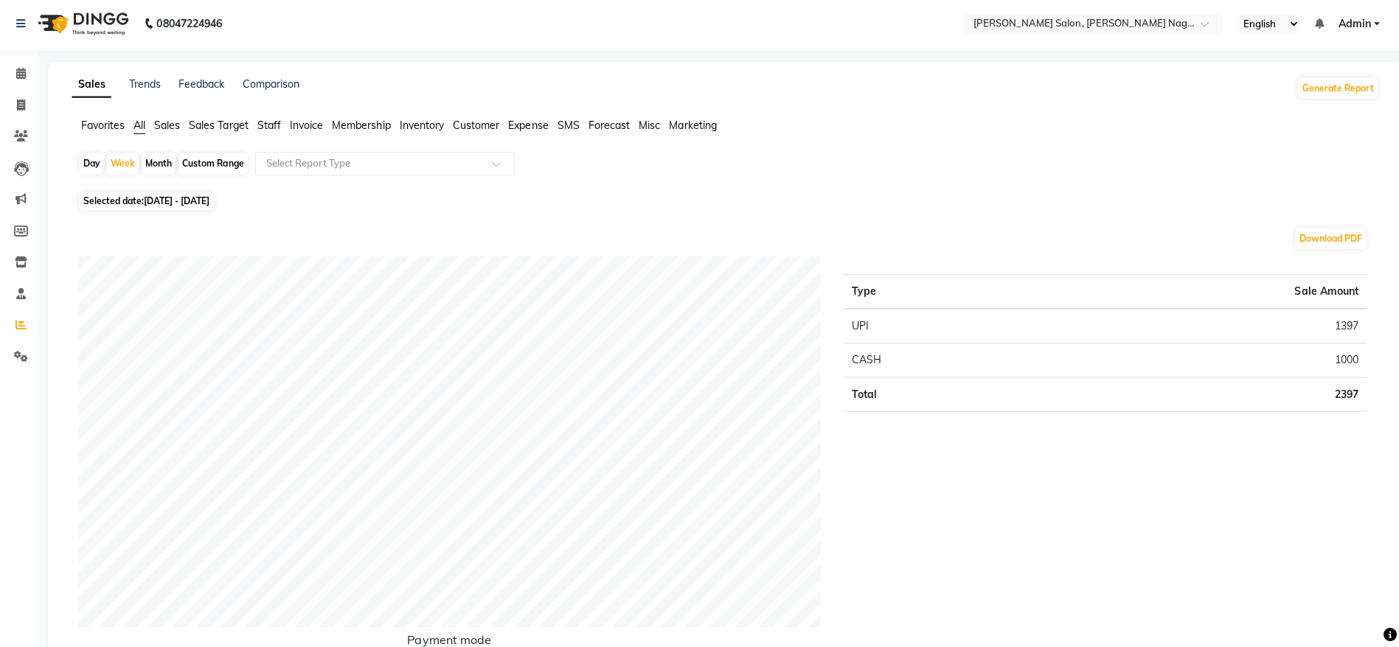
click at [93, 169] on div "Day" at bounding box center [98, 166] width 24 height 21
select select "9"
select select "2025"
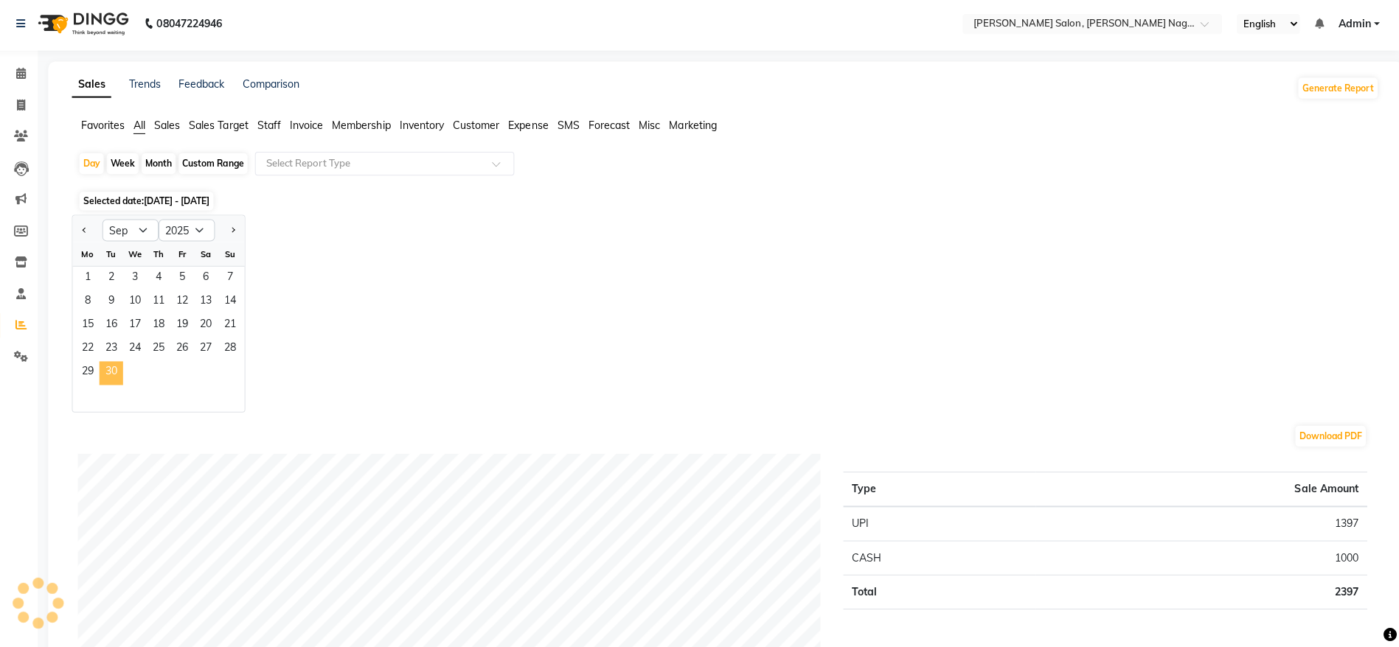
click at [119, 370] on span "30" at bounding box center [117, 375] width 24 height 24
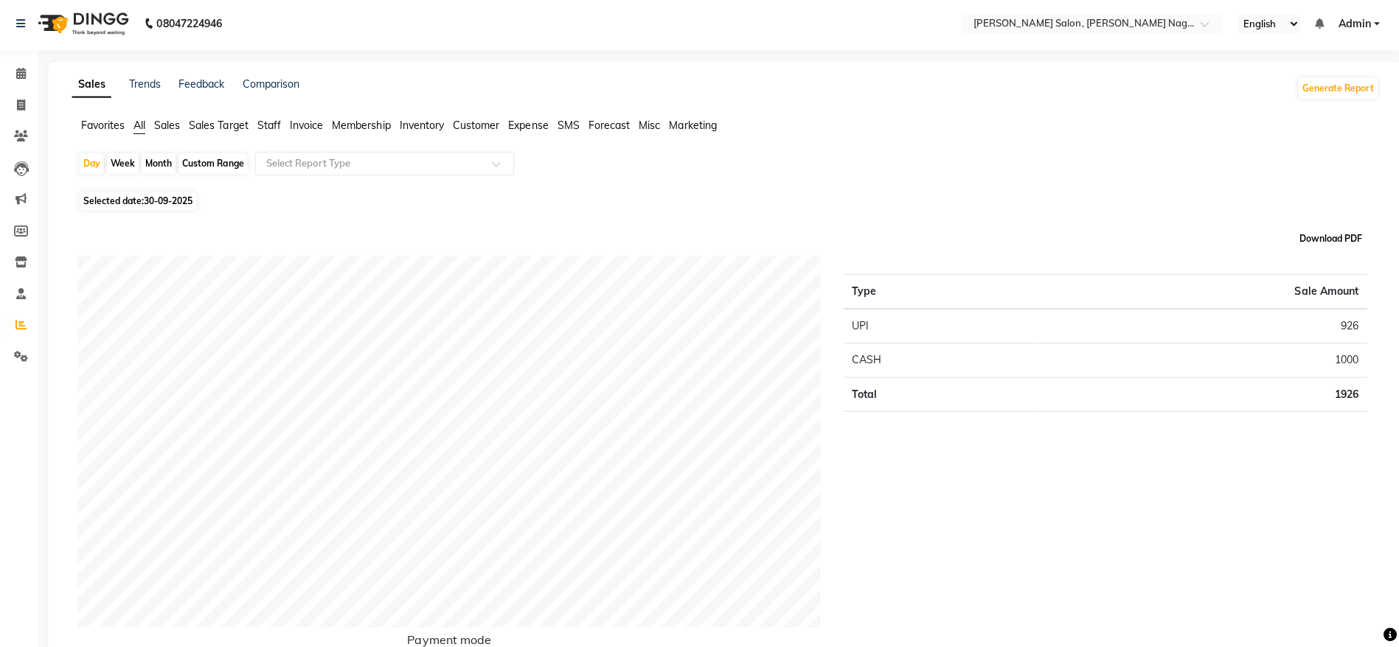
click at [1340, 232] on button "Download PDF" at bounding box center [1331, 240] width 70 height 21
